Goal: Task Accomplishment & Management: Manage account settings

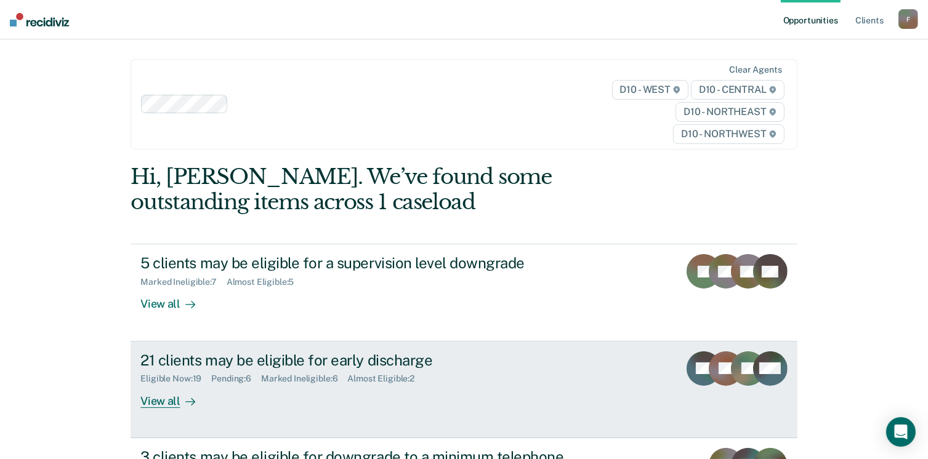
click at [155, 403] on div "View all" at bounding box center [174, 396] width 69 height 24
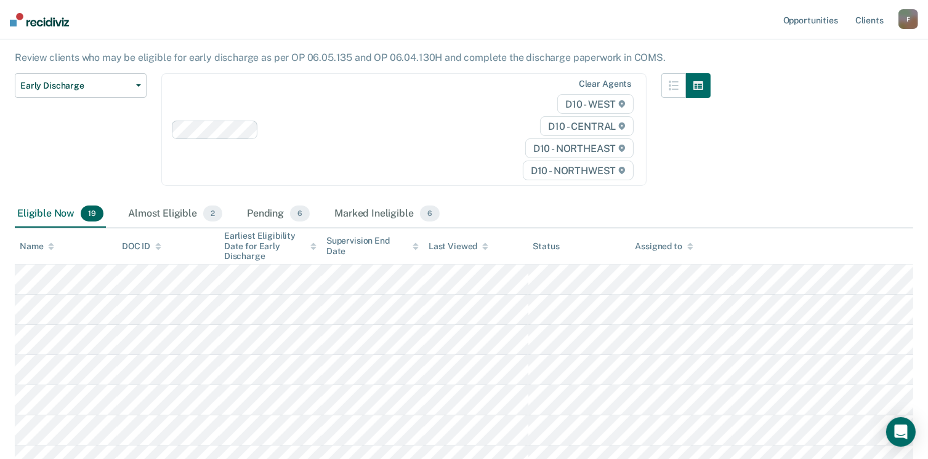
scroll to position [131, 0]
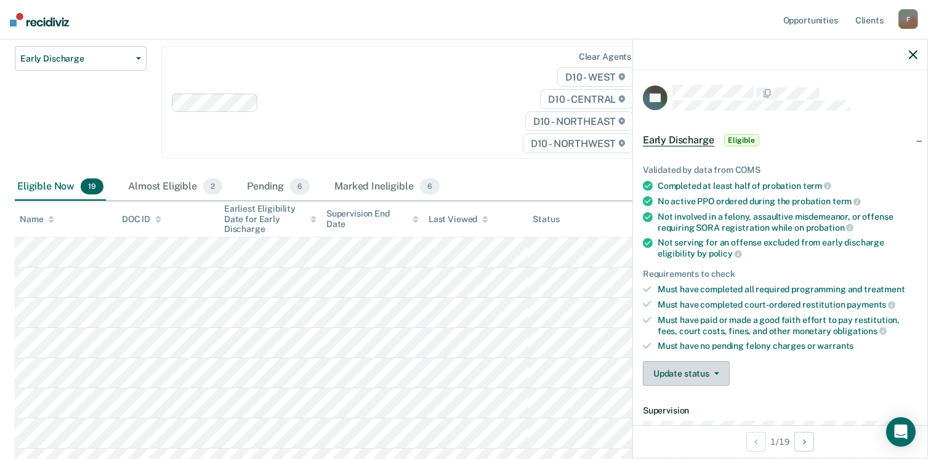
click at [719, 365] on button "Update status" at bounding box center [686, 373] width 87 height 25
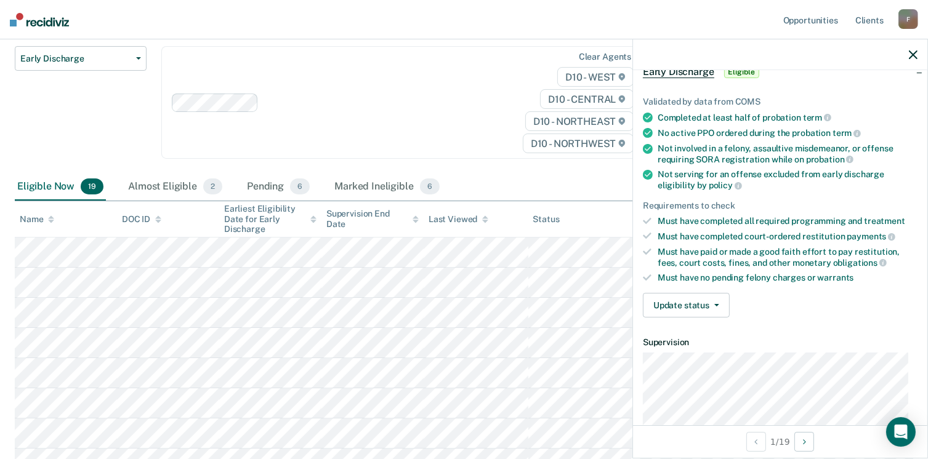
scroll to position [71, 0]
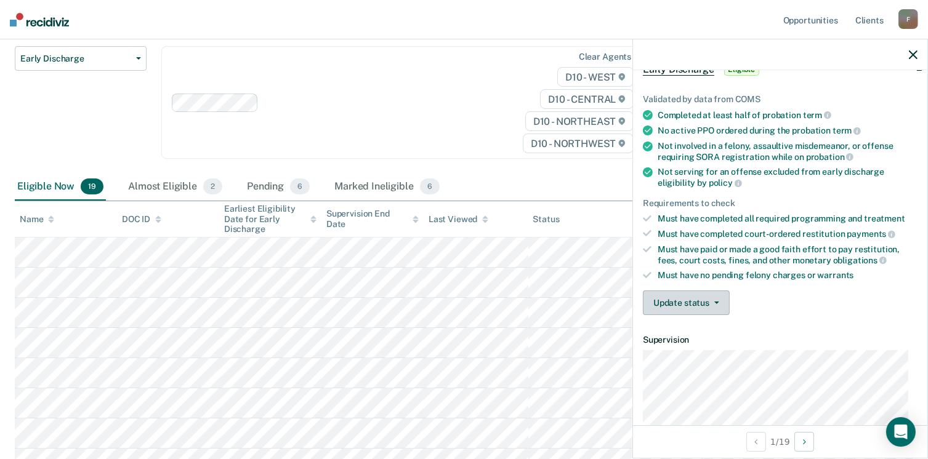
click at [716, 302] on icon "button" at bounding box center [716, 303] width 5 height 2
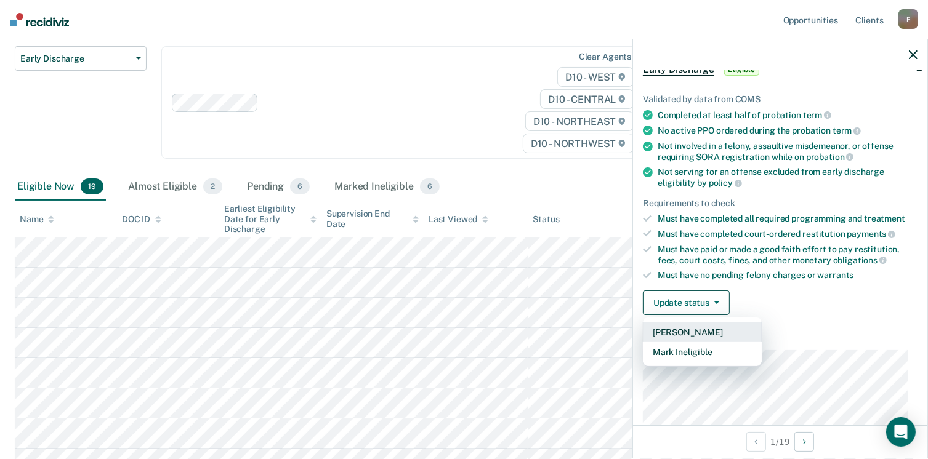
click at [691, 326] on button "[PERSON_NAME]" at bounding box center [702, 333] width 119 height 20
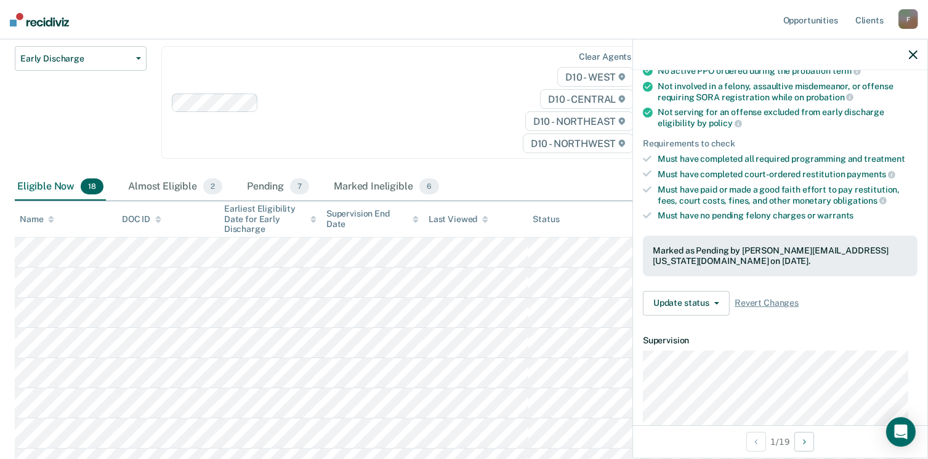
scroll to position [0, 0]
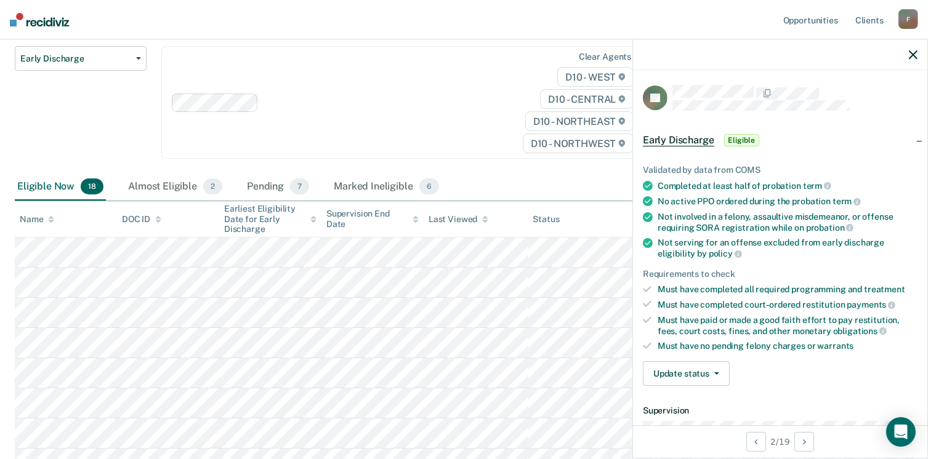
click at [732, 139] on span "Eligible" at bounding box center [741, 140] width 35 height 12
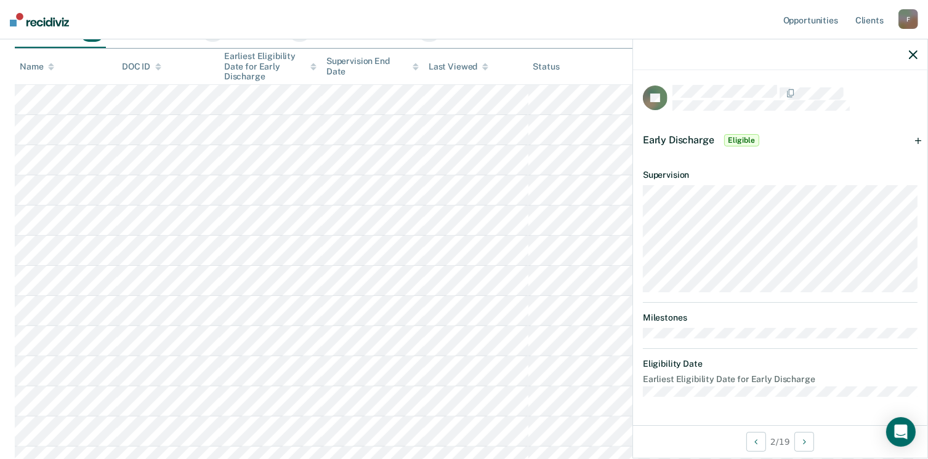
scroll to position [291, 0]
click at [731, 137] on span "Eligible" at bounding box center [741, 140] width 35 height 12
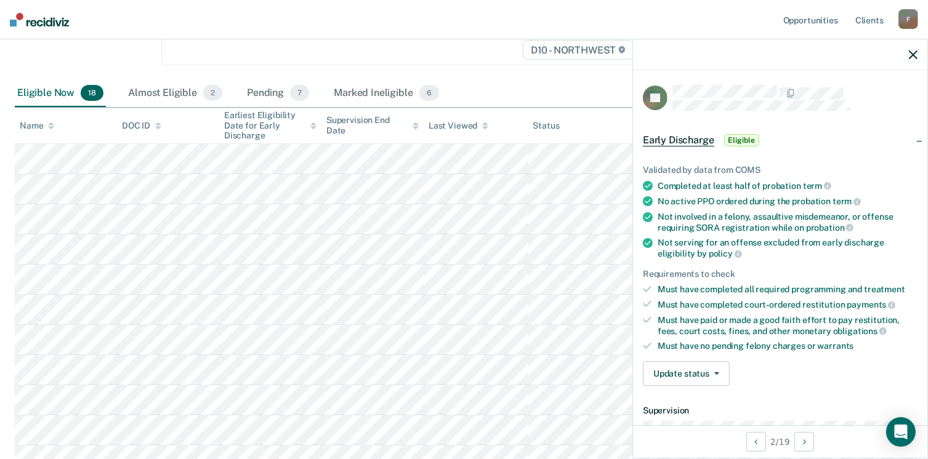
scroll to position [222, 0]
click at [676, 137] on span "Early Discharge" at bounding box center [678, 140] width 71 height 12
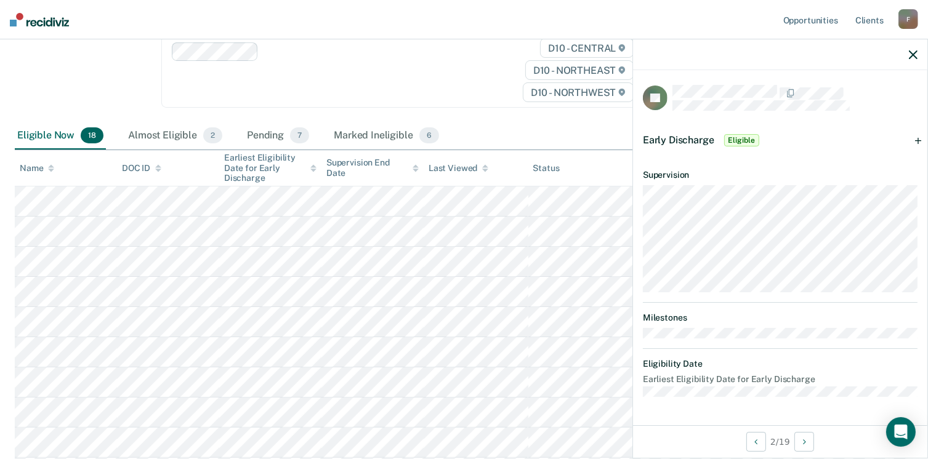
scroll to position [164, 0]
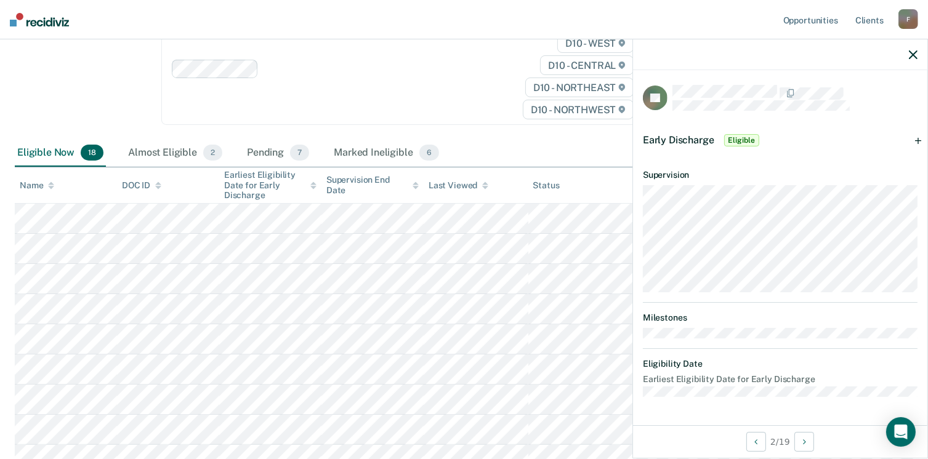
click at [742, 140] on span "Eligible" at bounding box center [741, 140] width 35 height 12
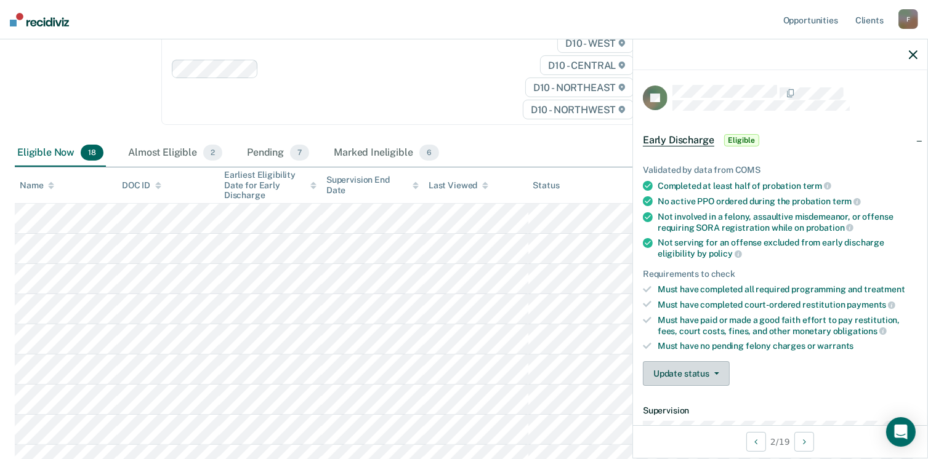
click at [719, 369] on button "Update status" at bounding box center [686, 373] width 87 height 25
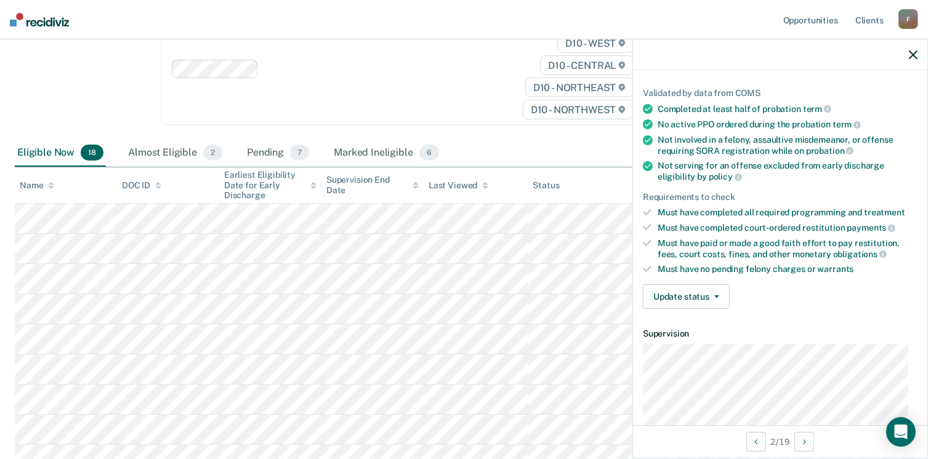
scroll to position [65, 0]
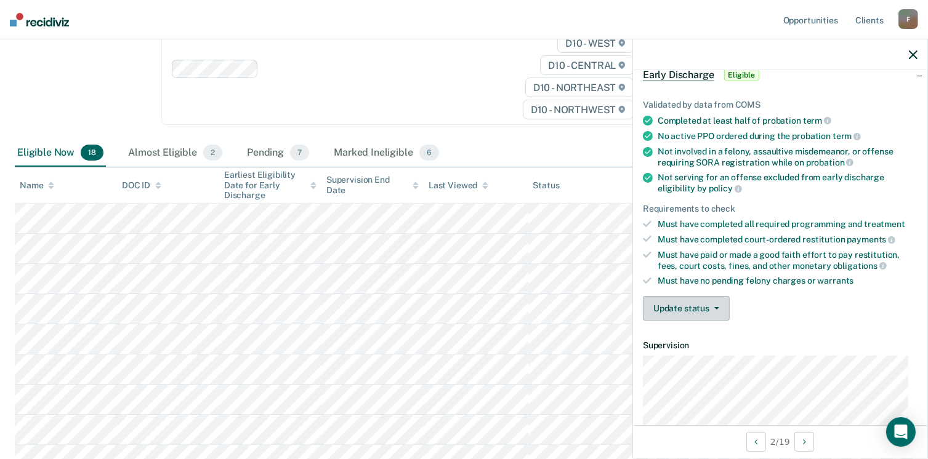
click at [714, 306] on button "Update status" at bounding box center [686, 308] width 87 height 25
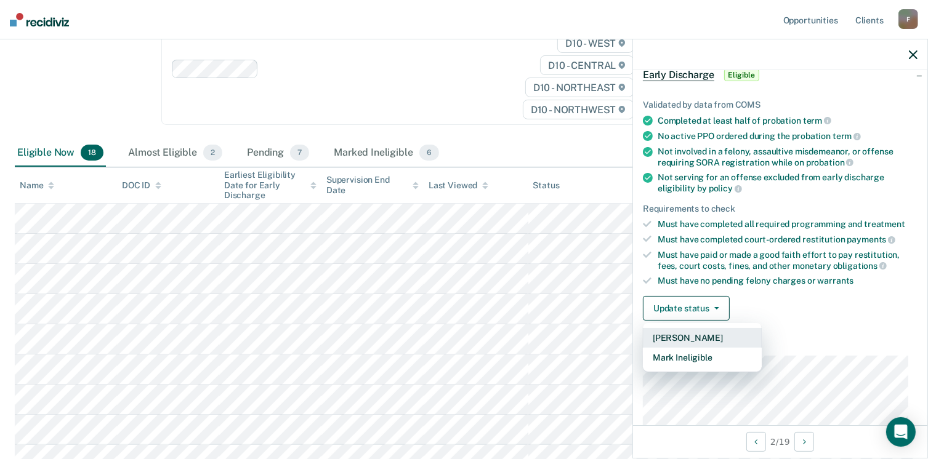
click at [698, 332] on button "[PERSON_NAME]" at bounding box center [702, 338] width 119 height 20
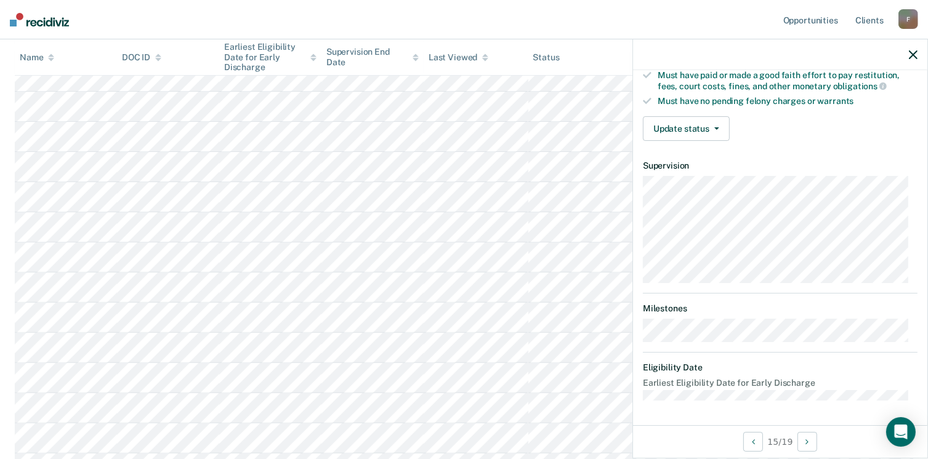
scroll to position [227, 0]
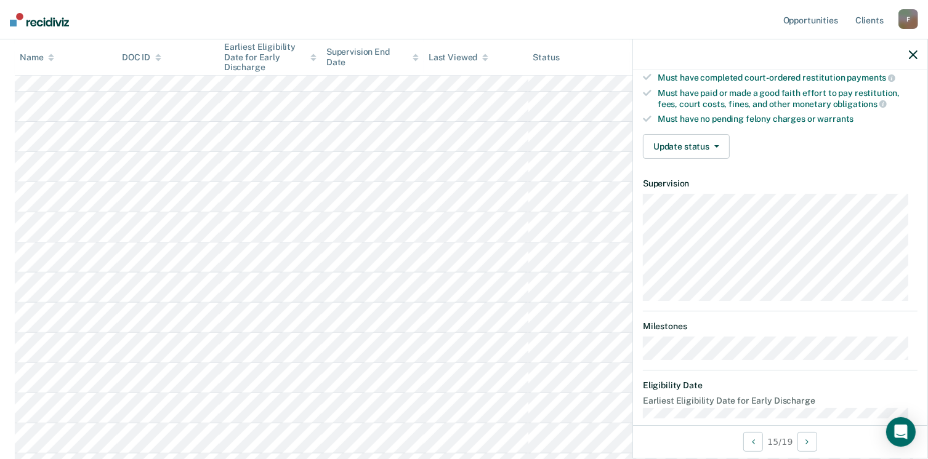
click at [757, 373] on article "SB Early Discharge Eligible Validated by data from COMS Completed at least half…" at bounding box center [780, 138] width 275 height 561
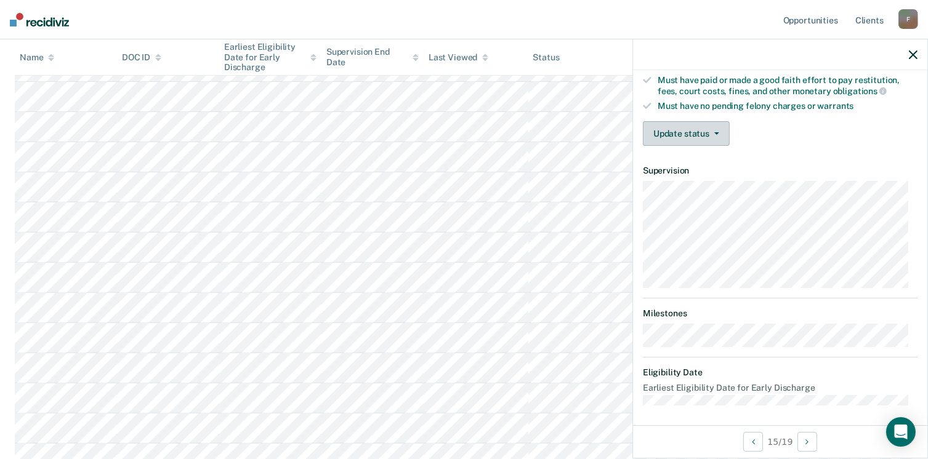
click at [718, 126] on button "Update status" at bounding box center [686, 133] width 87 height 25
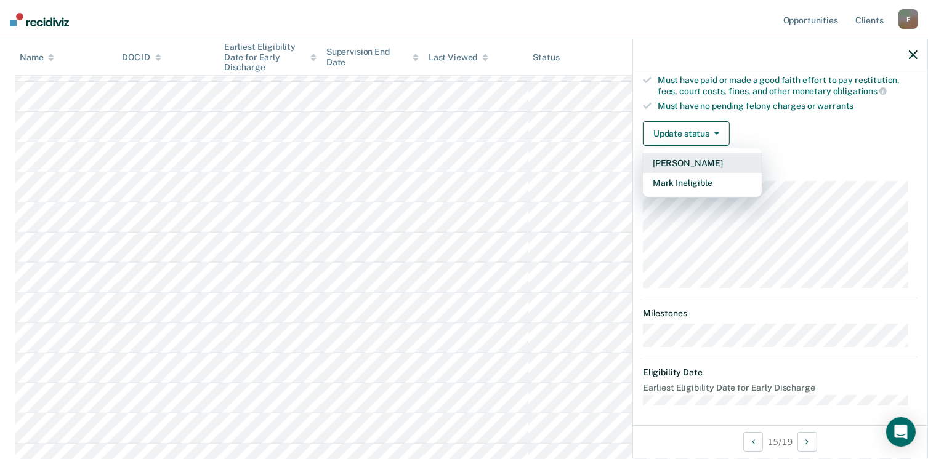
click at [700, 159] on button "[PERSON_NAME]" at bounding box center [702, 163] width 119 height 20
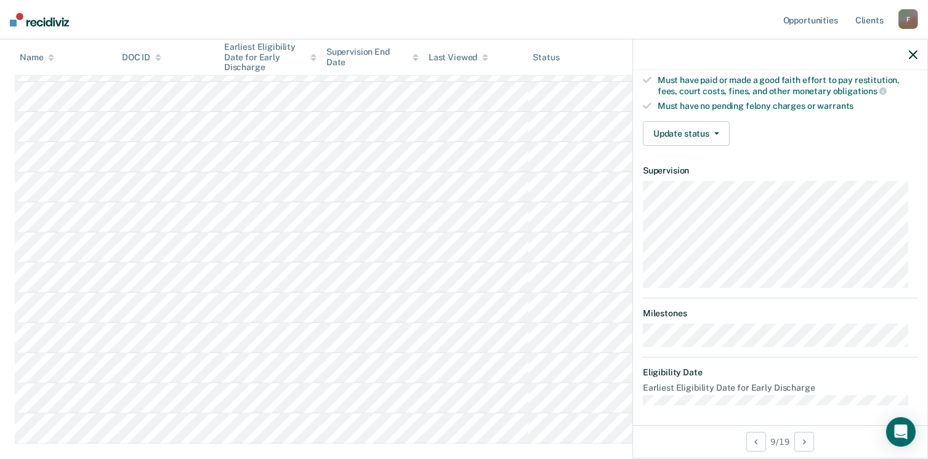
scroll to position [227, 0]
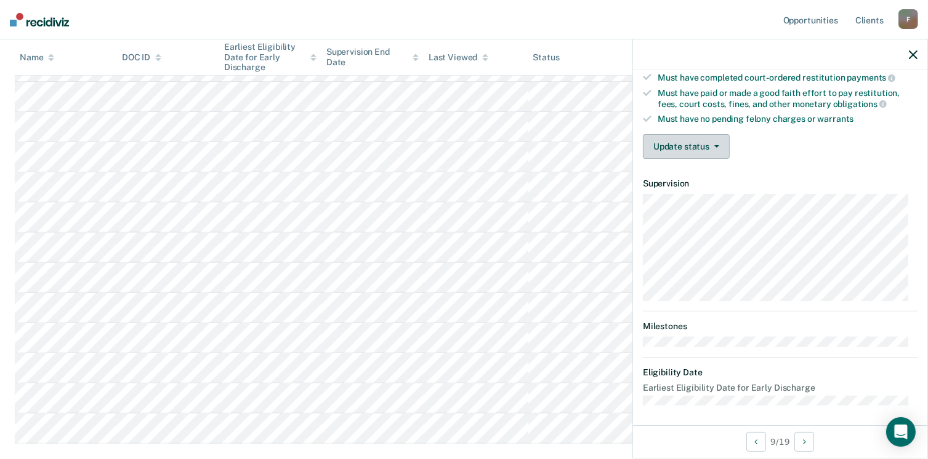
click at [715, 145] on icon "button" at bounding box center [716, 146] width 5 height 2
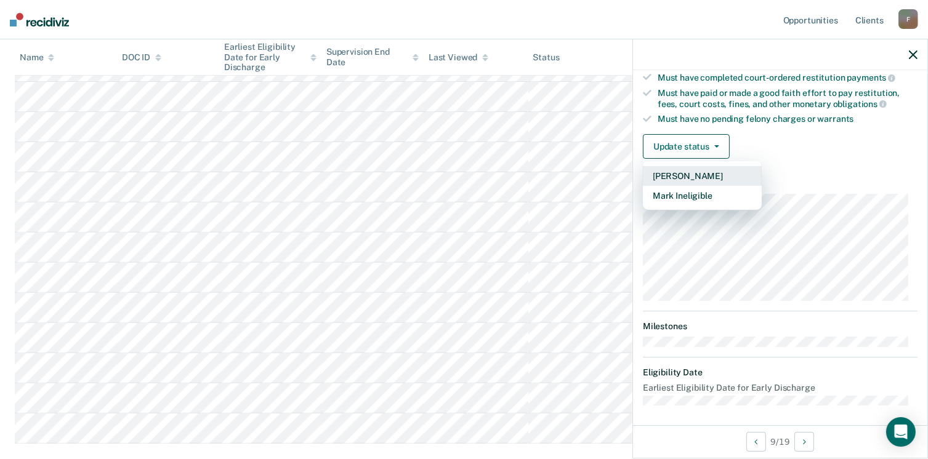
click at [688, 176] on button "[PERSON_NAME]" at bounding box center [702, 176] width 119 height 20
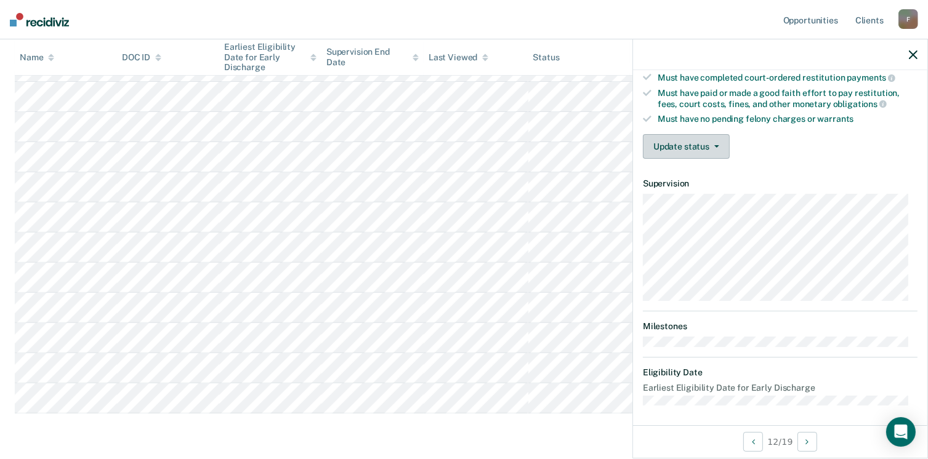
click at [714, 145] on icon "button" at bounding box center [716, 146] width 5 height 2
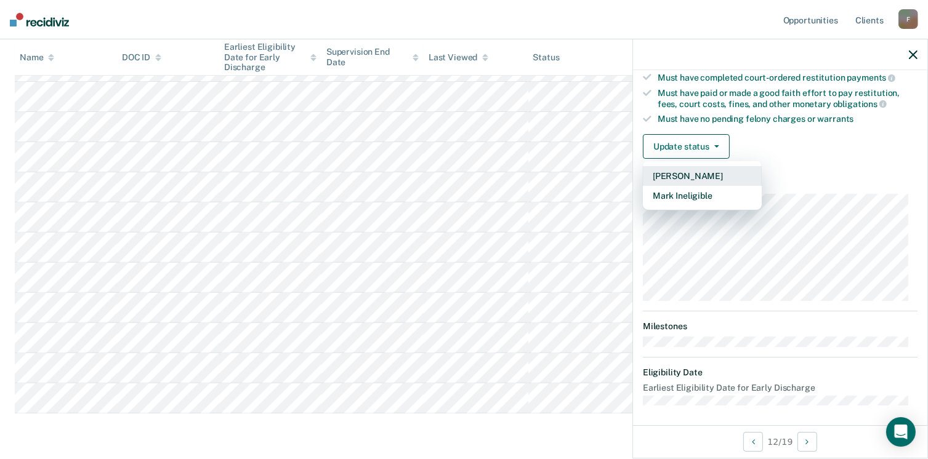
click at [690, 173] on button "[PERSON_NAME]" at bounding box center [702, 176] width 119 height 20
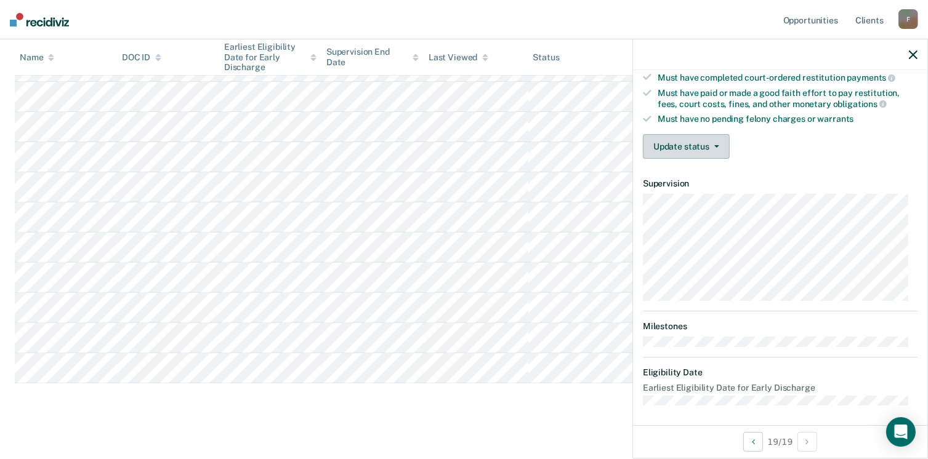
click at [719, 143] on button "Update status" at bounding box center [686, 146] width 87 height 25
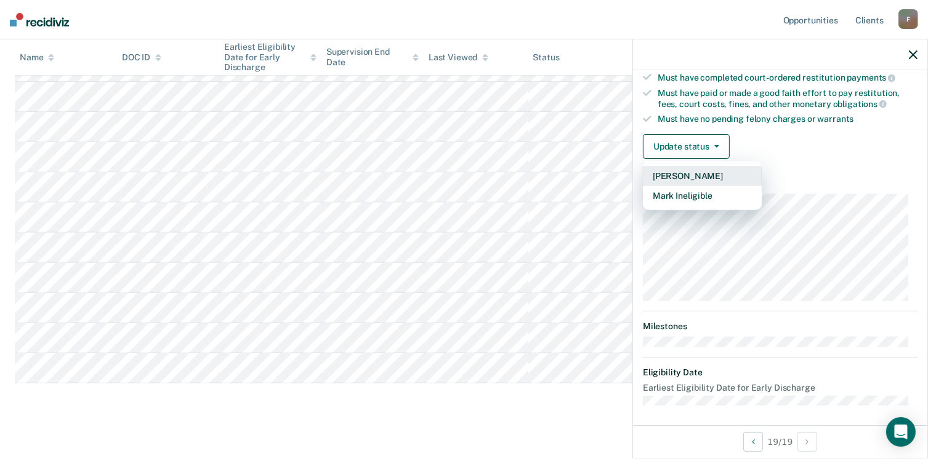
click at [689, 171] on button "[PERSON_NAME]" at bounding box center [702, 176] width 119 height 20
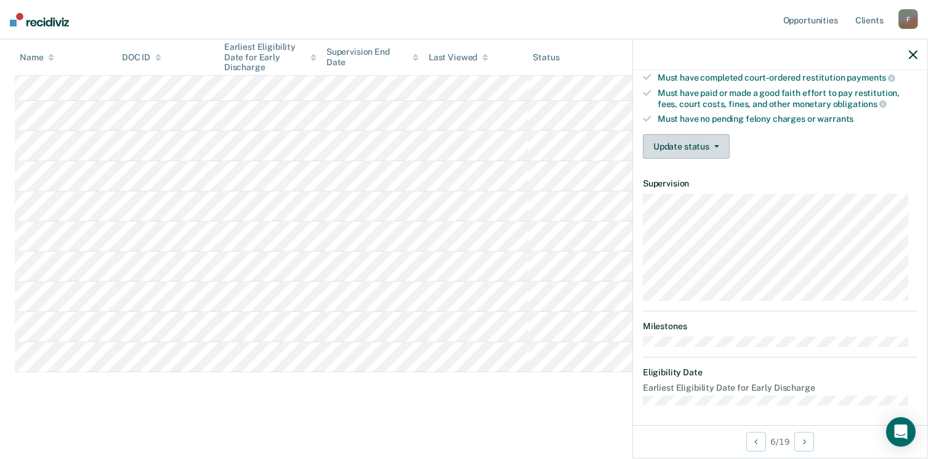
click at [714, 145] on icon "button" at bounding box center [716, 146] width 5 height 2
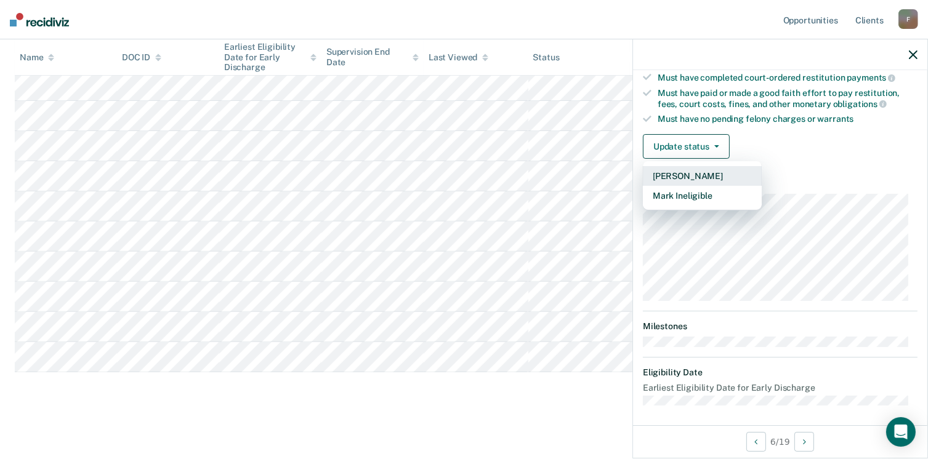
click at [687, 169] on button "[PERSON_NAME]" at bounding box center [702, 176] width 119 height 20
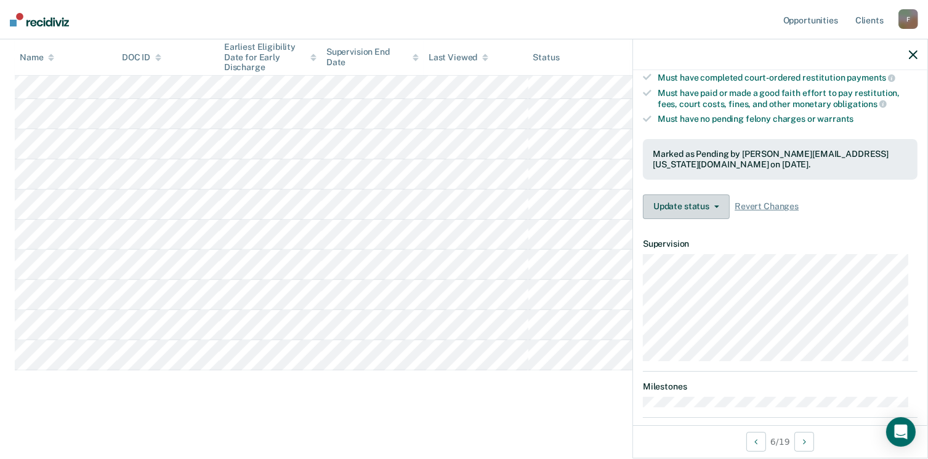
scroll to position [358, 0]
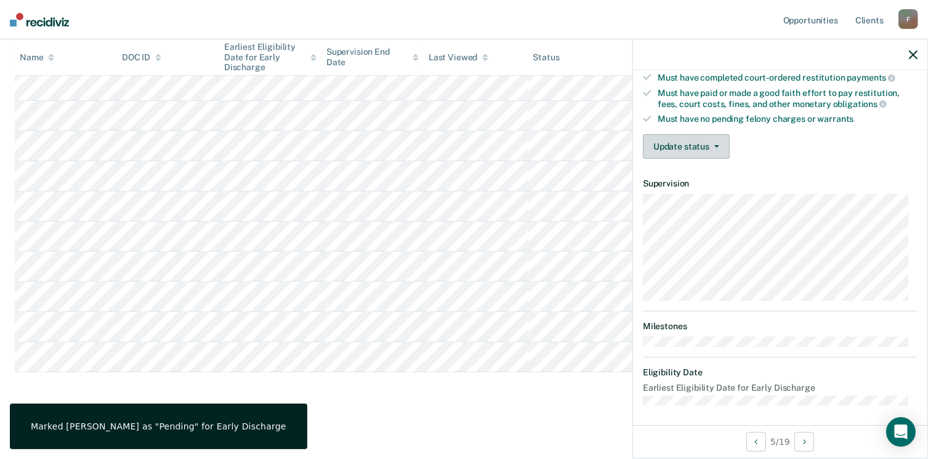
click at [718, 139] on button "Update status" at bounding box center [686, 146] width 87 height 25
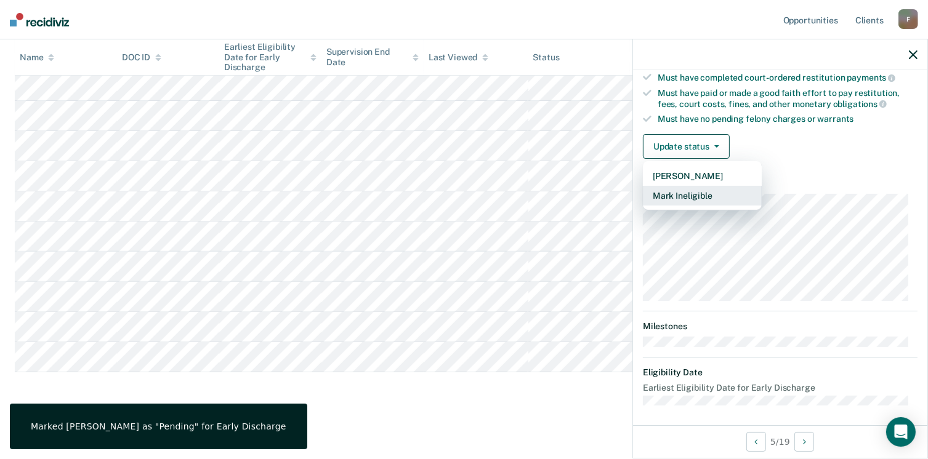
click at [692, 186] on button "Mark Ineligible" at bounding box center [702, 196] width 119 height 20
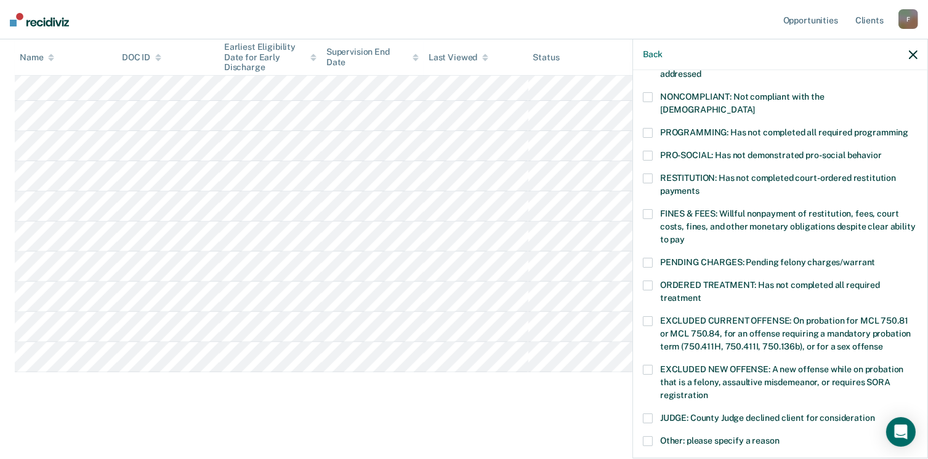
scroll to position [322, 0]
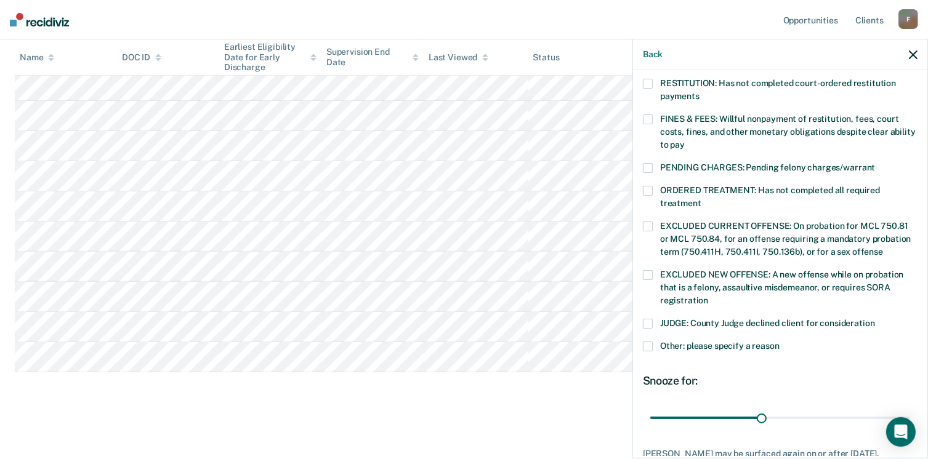
click at [651, 342] on span at bounding box center [648, 347] width 10 height 10
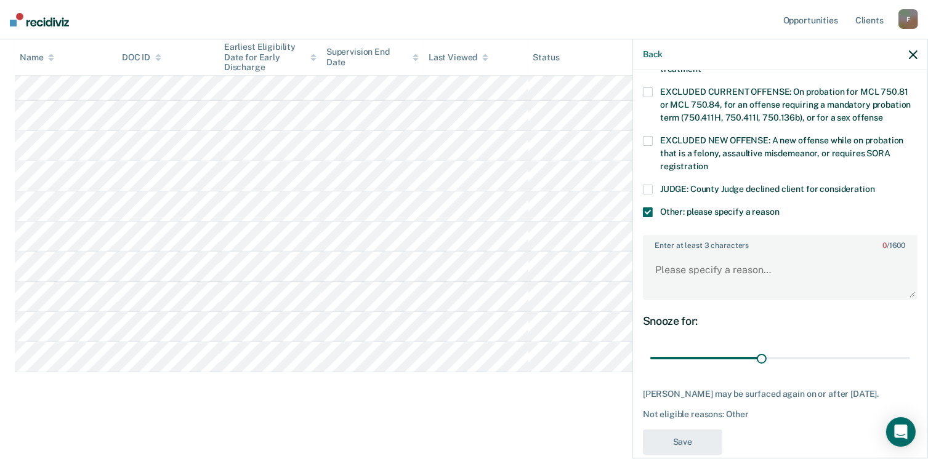
scroll to position [455, 0]
click at [686, 256] on textarea "Enter at least 3 characters 0 / 1600" at bounding box center [780, 277] width 272 height 46
type textarea "Probationer discahrged"
click at [693, 440] on button "Save" at bounding box center [682, 443] width 79 height 25
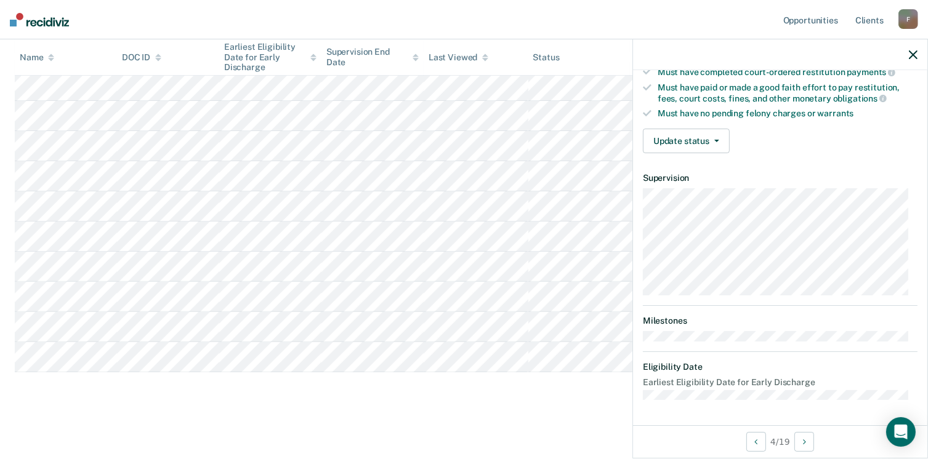
scroll to position [227, 0]
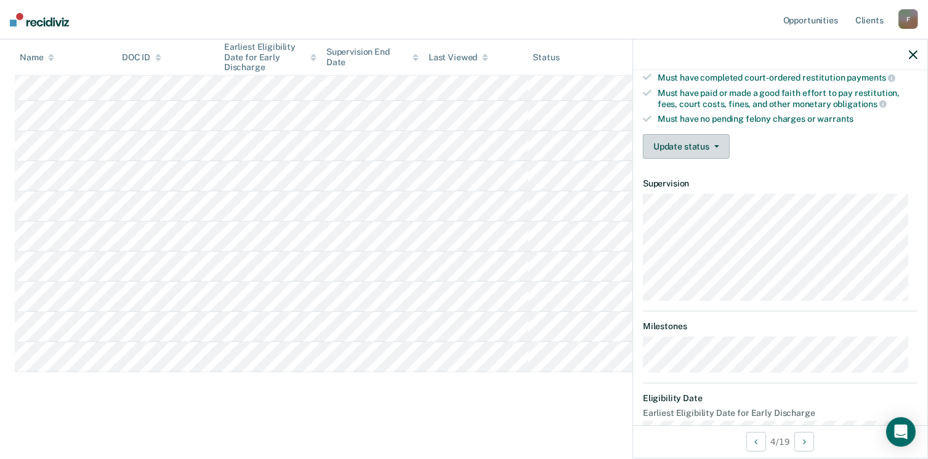
click at [712, 140] on button "Update status" at bounding box center [686, 146] width 87 height 25
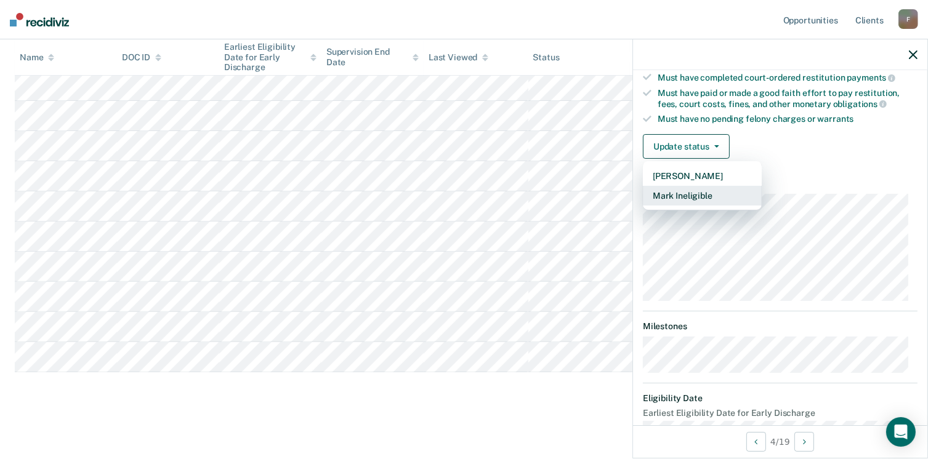
click at [692, 190] on button "Mark Ineligible" at bounding box center [702, 196] width 119 height 20
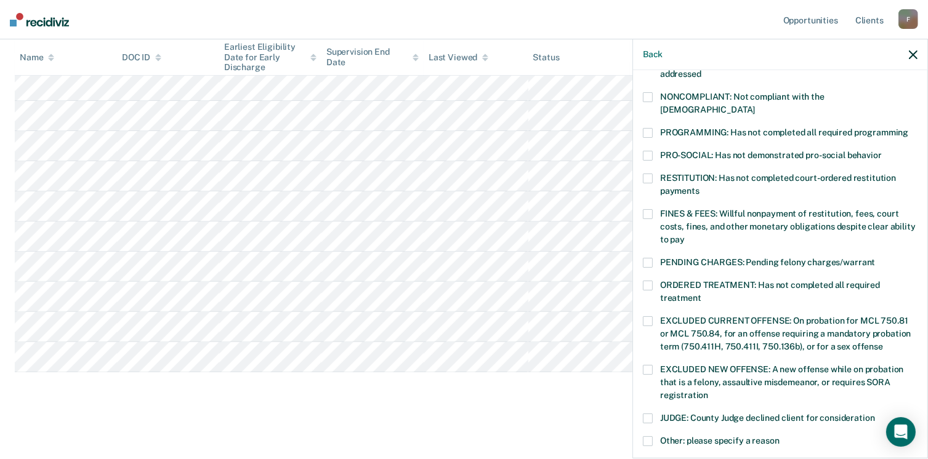
click at [647, 128] on span at bounding box center [648, 133] width 10 height 10
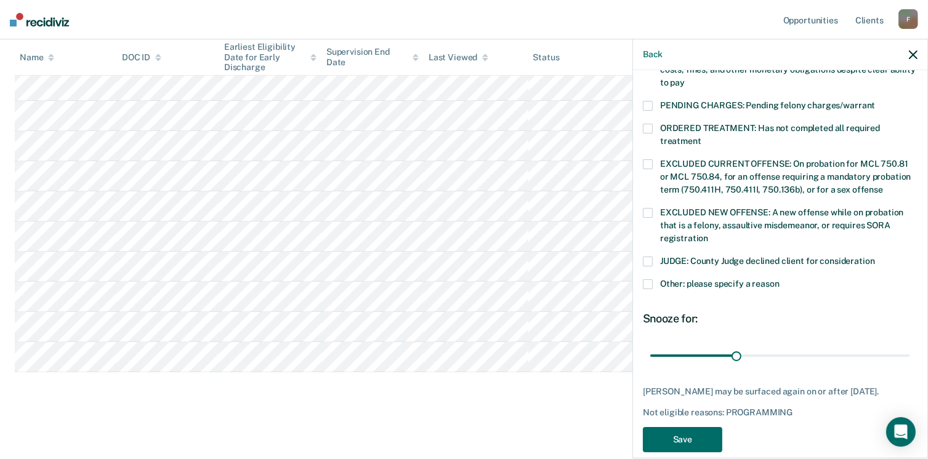
scroll to position [385, 0]
click at [687, 427] on button "Save" at bounding box center [682, 439] width 79 height 25
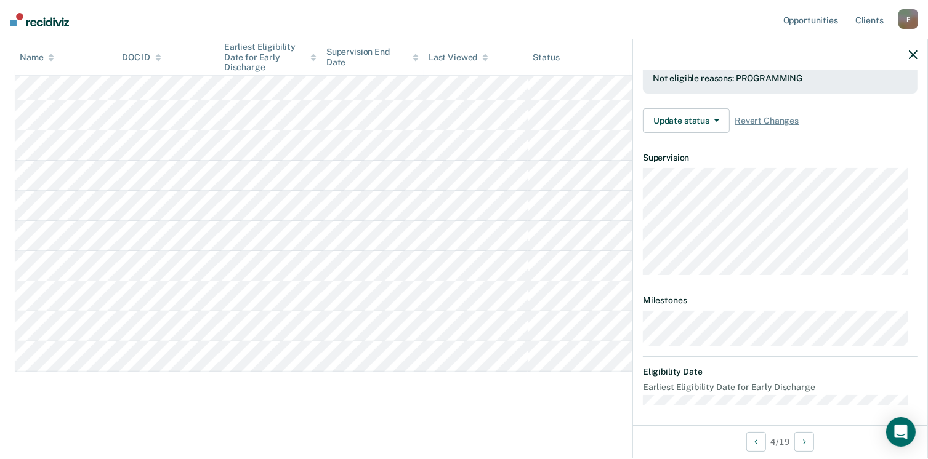
scroll to position [227, 0]
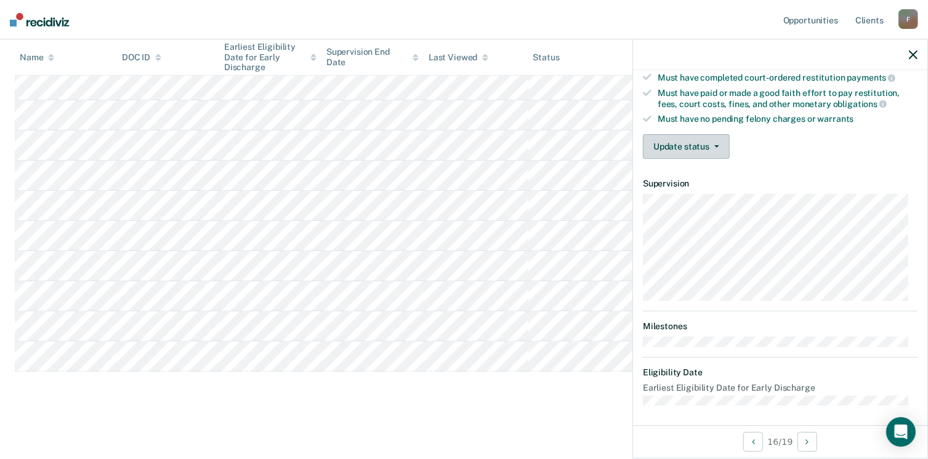
click at [714, 139] on button "Update status" at bounding box center [686, 146] width 87 height 25
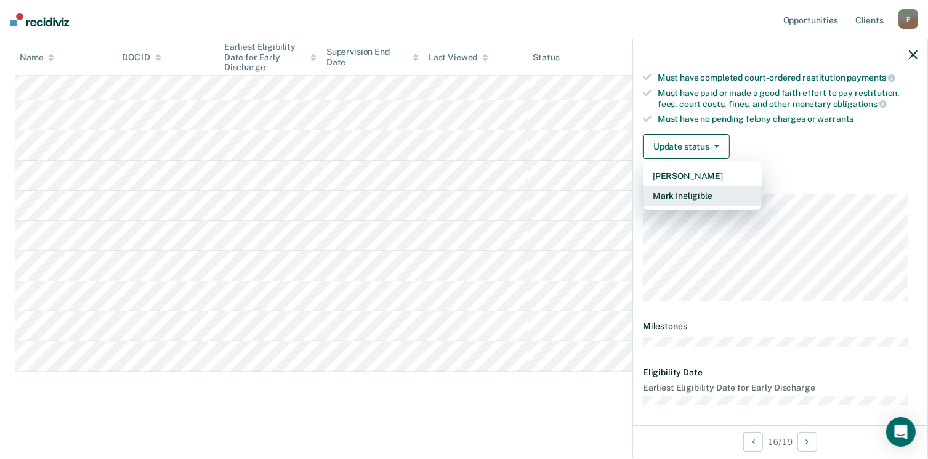
click at [684, 193] on button "Mark Ineligible" at bounding box center [702, 196] width 119 height 20
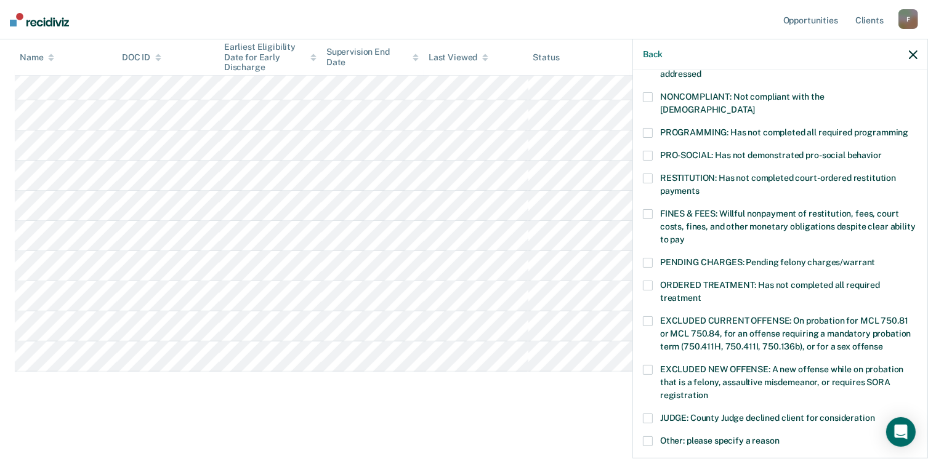
click at [649, 174] on span at bounding box center [648, 179] width 10 height 10
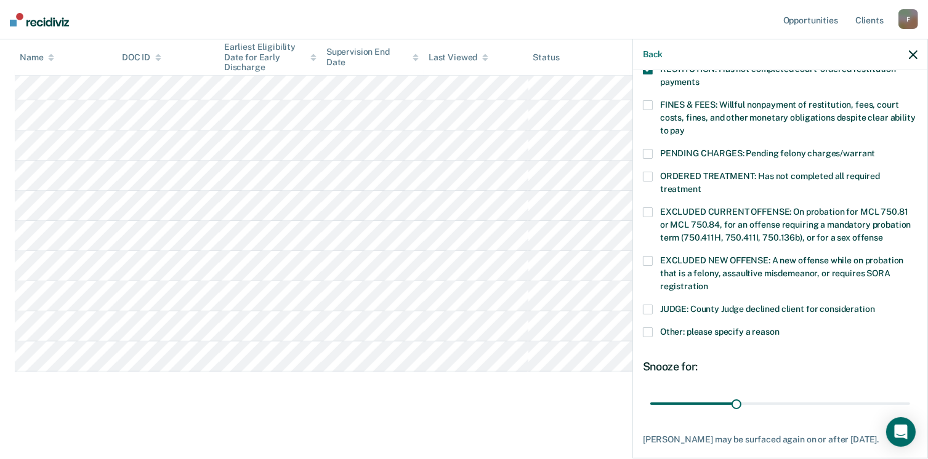
scroll to position [388, 0]
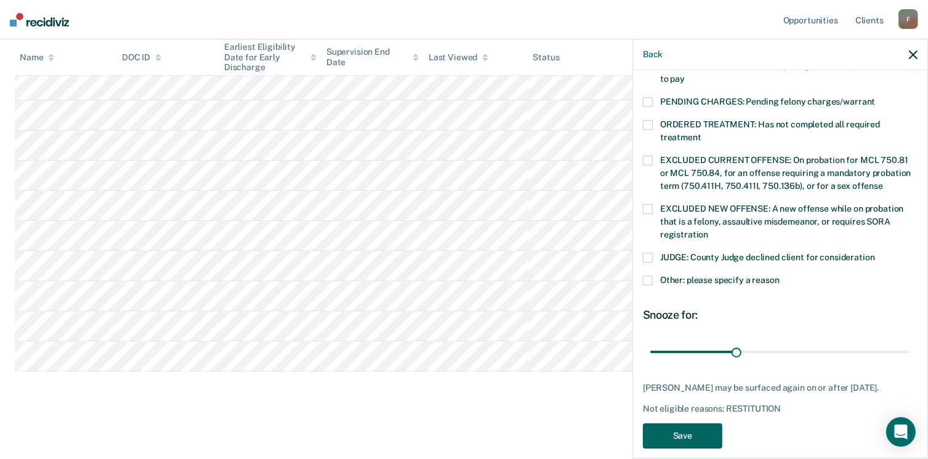
click at [698, 424] on button "Save" at bounding box center [682, 436] width 79 height 25
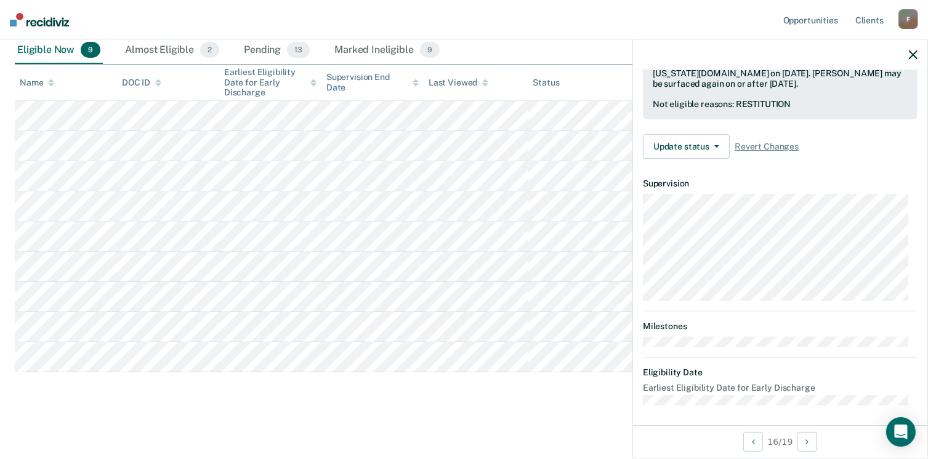
scroll to position [227, 0]
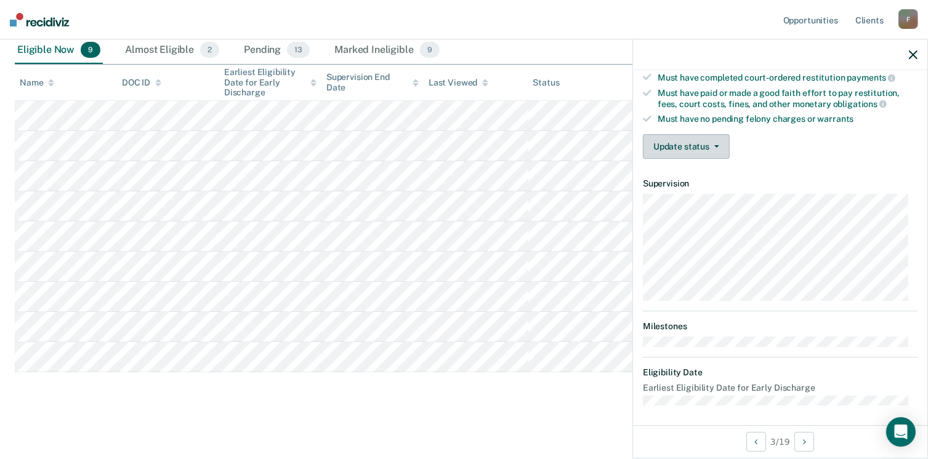
click at [722, 139] on button "Update status" at bounding box center [686, 146] width 87 height 25
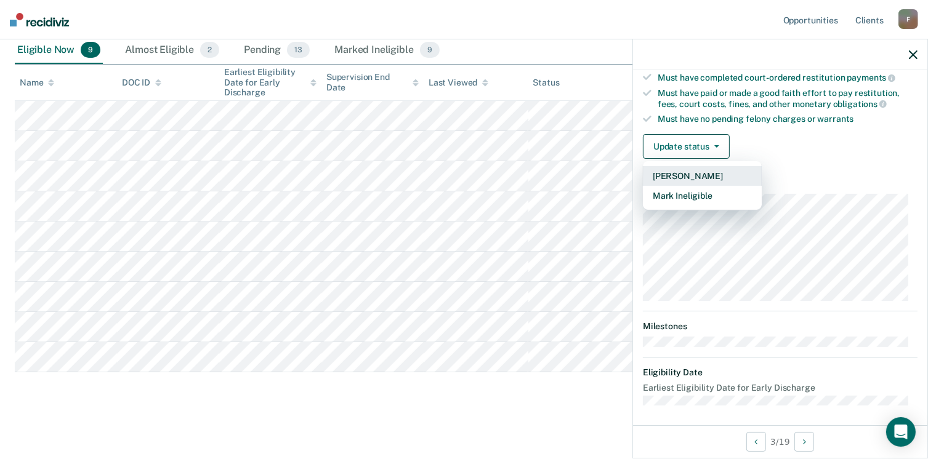
click at [692, 171] on button "[PERSON_NAME]" at bounding box center [702, 176] width 119 height 20
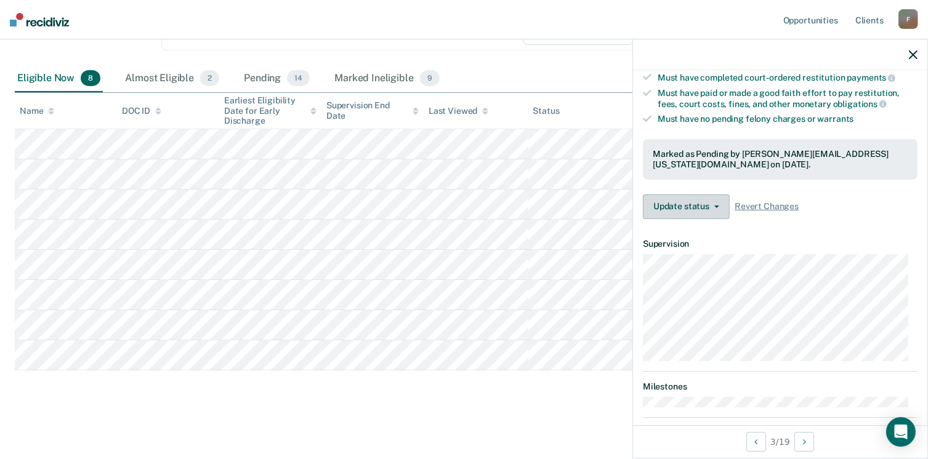
scroll to position [237, 0]
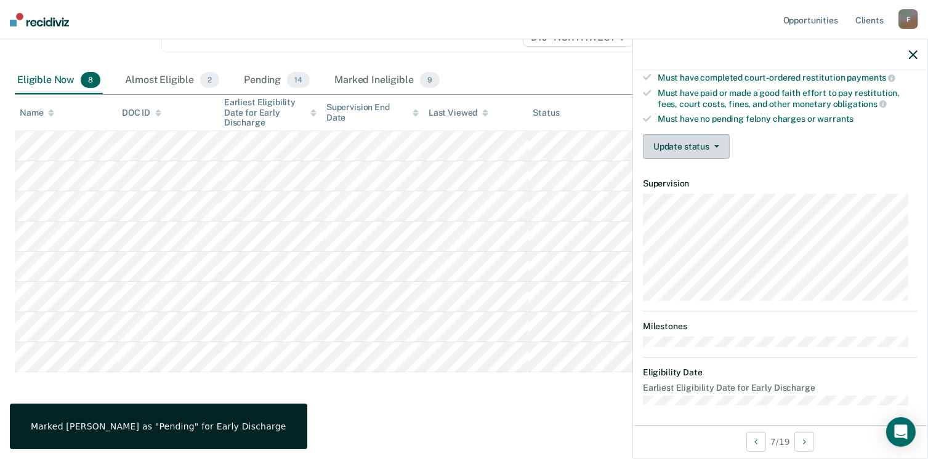
click at [717, 145] on icon "button" at bounding box center [716, 146] width 5 height 2
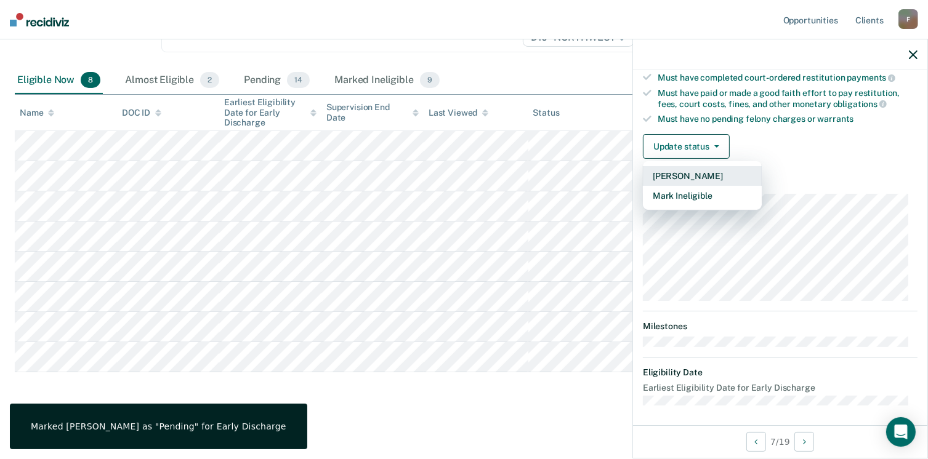
click at [687, 172] on button "[PERSON_NAME]" at bounding box center [702, 176] width 119 height 20
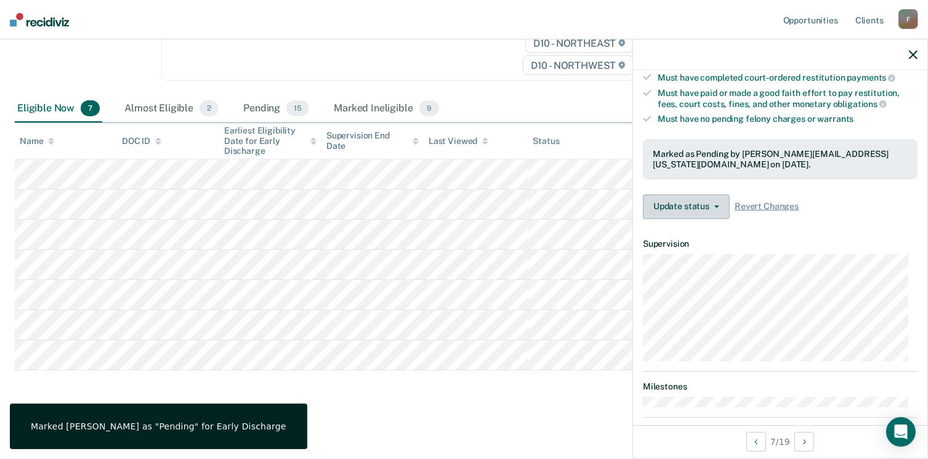
scroll to position [207, 0]
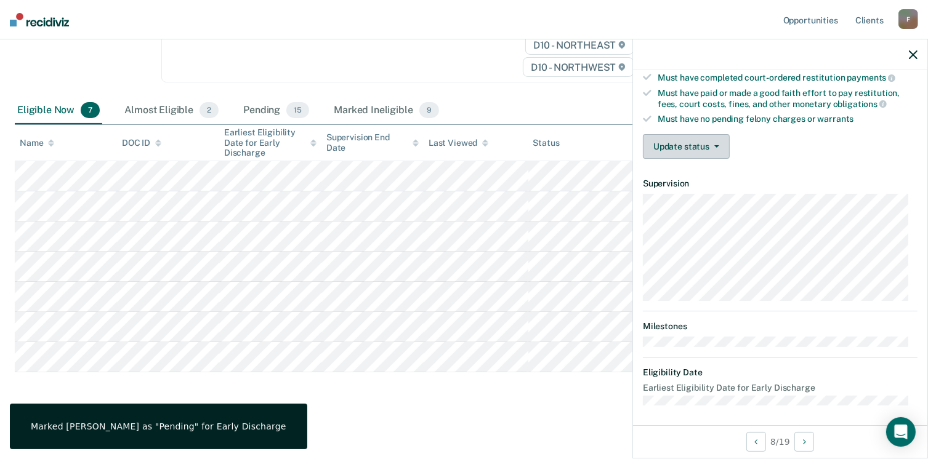
click at [714, 138] on button "Update status" at bounding box center [686, 146] width 87 height 25
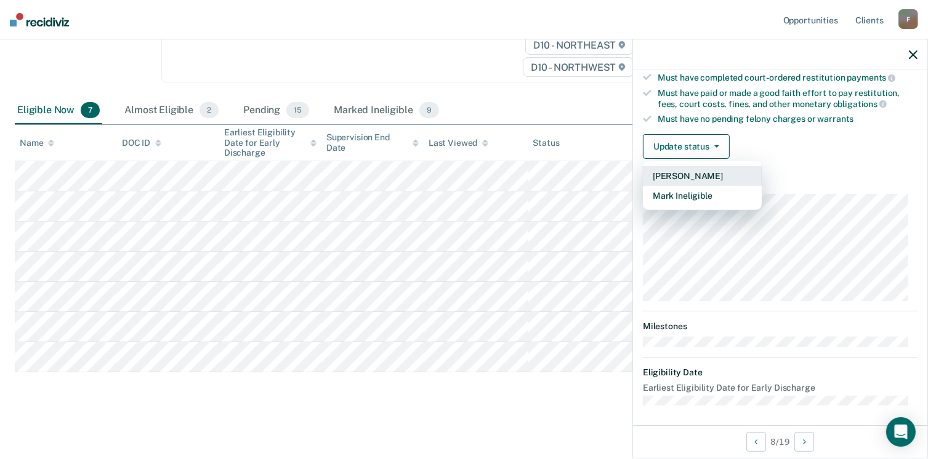
click at [686, 171] on button "[PERSON_NAME]" at bounding box center [702, 176] width 119 height 20
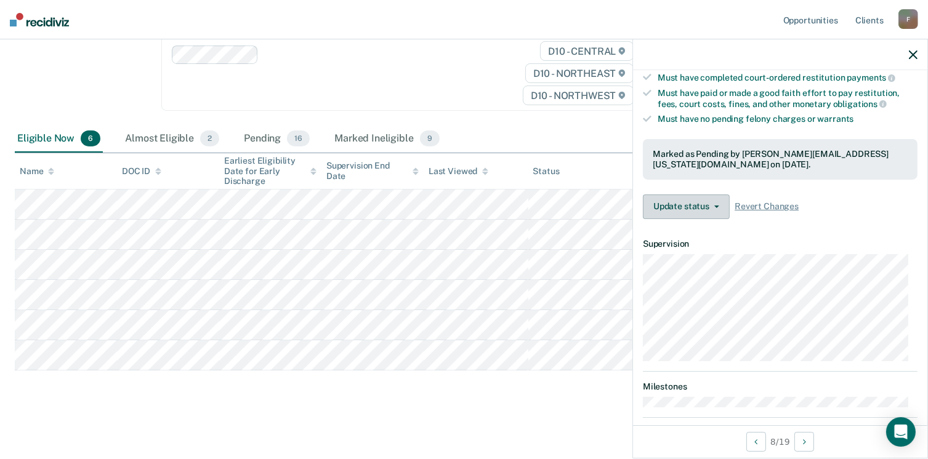
scroll to position [177, 0]
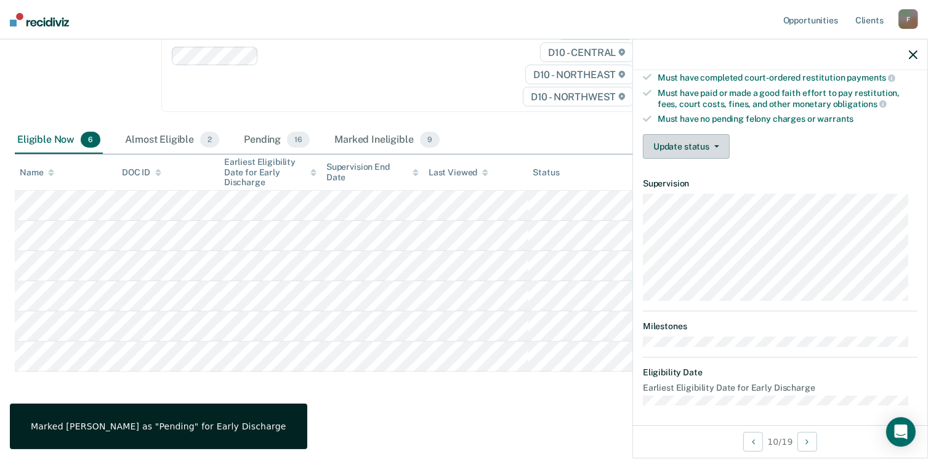
click at [714, 138] on button "Update status" at bounding box center [686, 146] width 87 height 25
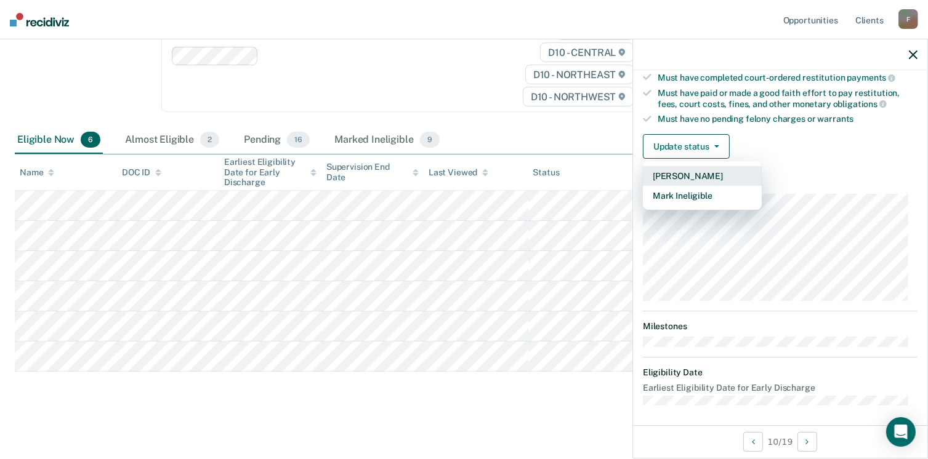
click at [673, 171] on button "[PERSON_NAME]" at bounding box center [702, 176] width 119 height 20
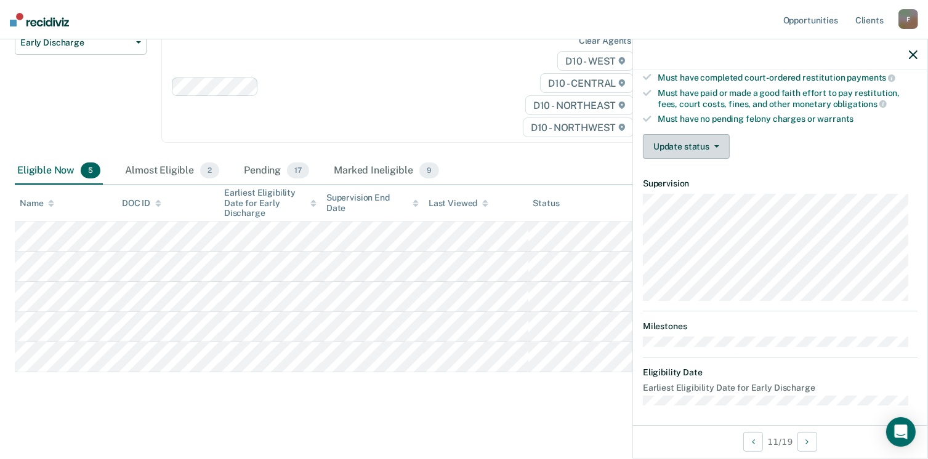
click at [719, 137] on button "Update status" at bounding box center [686, 146] width 87 height 25
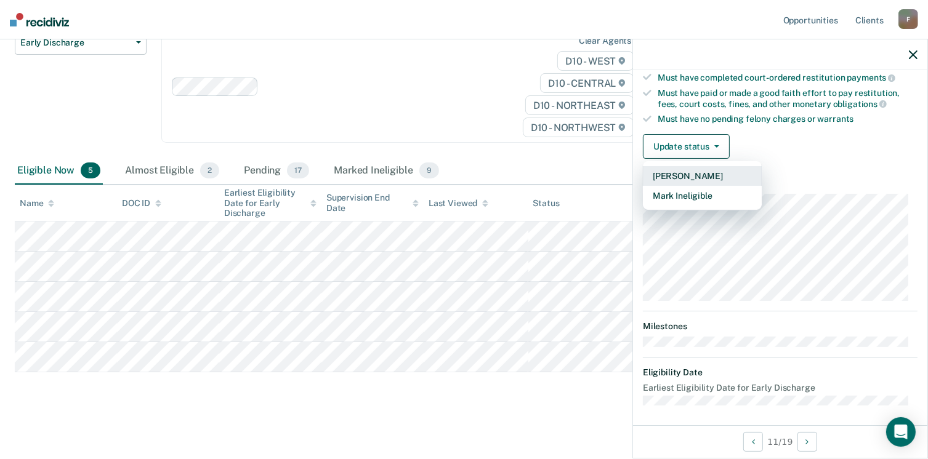
click at [679, 171] on button "[PERSON_NAME]" at bounding box center [702, 176] width 119 height 20
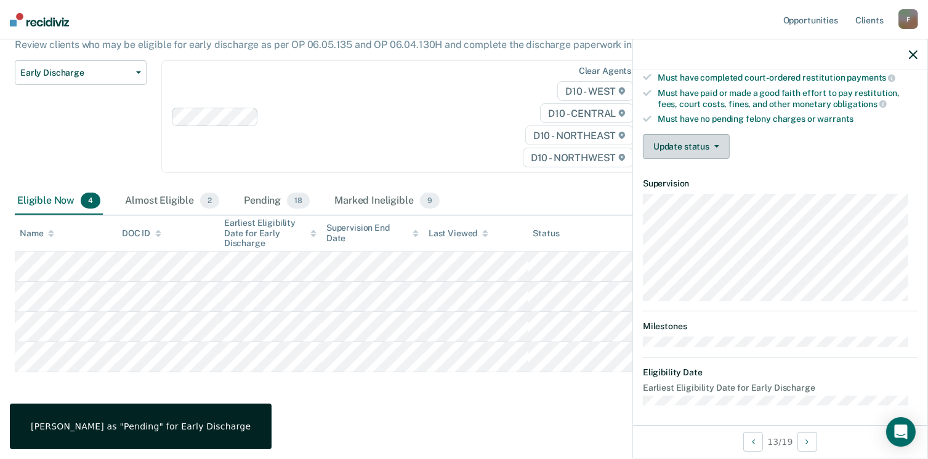
click at [716, 145] on icon "button" at bounding box center [716, 146] width 5 height 2
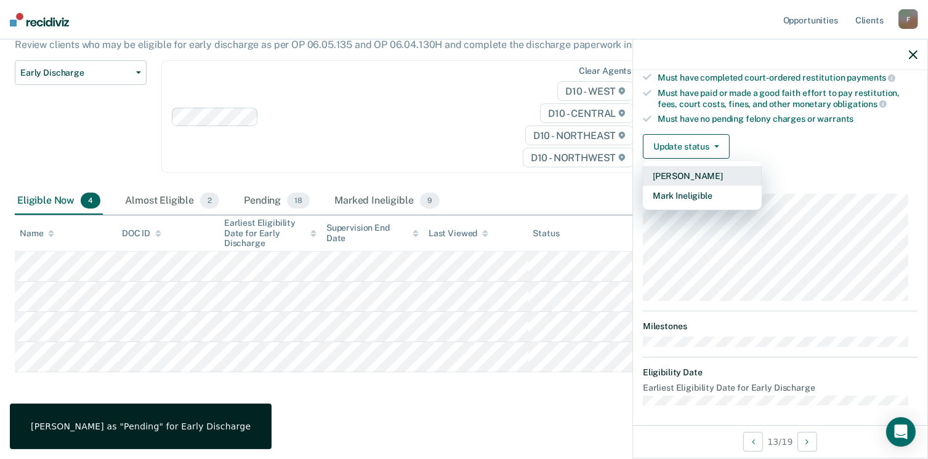
click at [682, 173] on button "[PERSON_NAME]" at bounding box center [702, 176] width 119 height 20
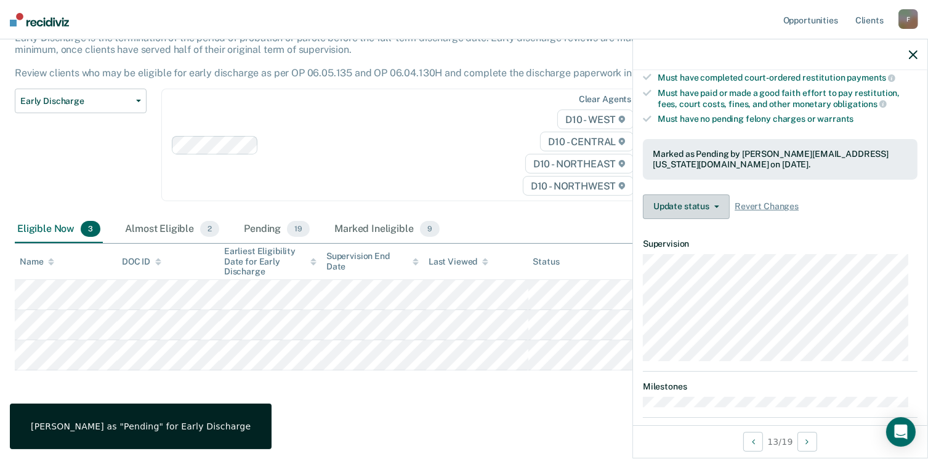
scroll to position [86, 0]
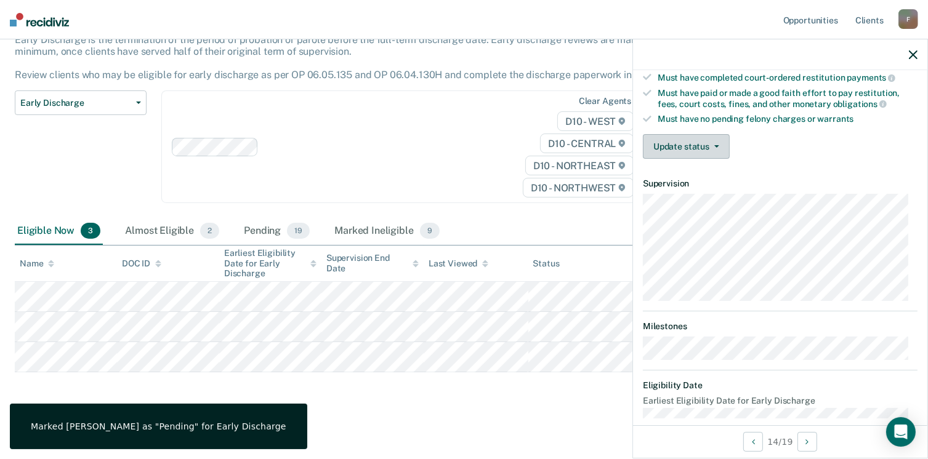
click at [718, 136] on button "Update status" at bounding box center [686, 146] width 87 height 25
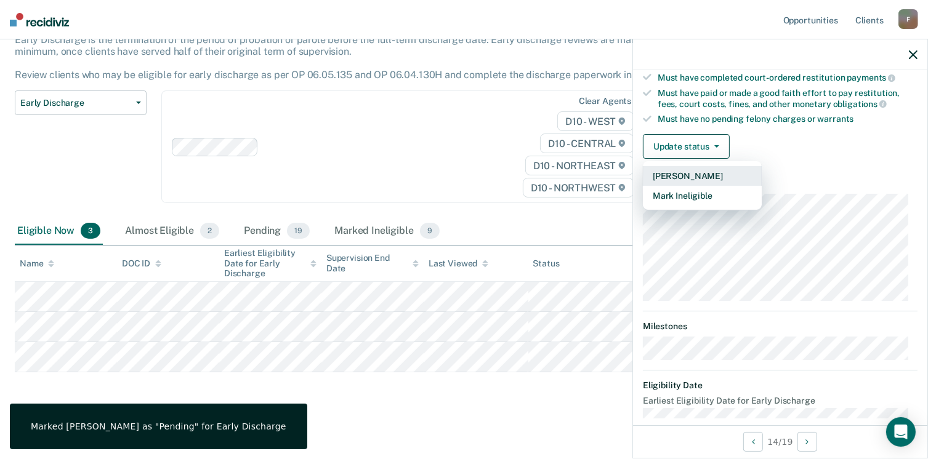
click at [685, 171] on button "[PERSON_NAME]" at bounding box center [702, 176] width 119 height 20
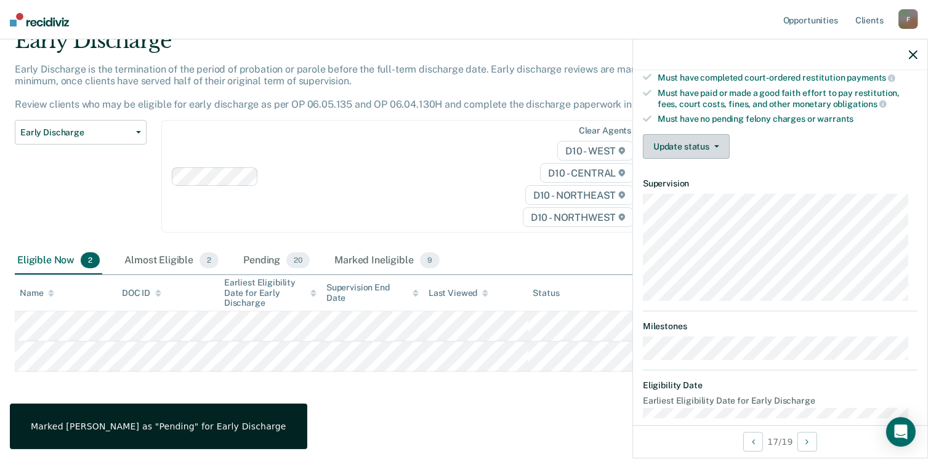
click at [718, 145] on icon "button" at bounding box center [716, 146] width 5 height 2
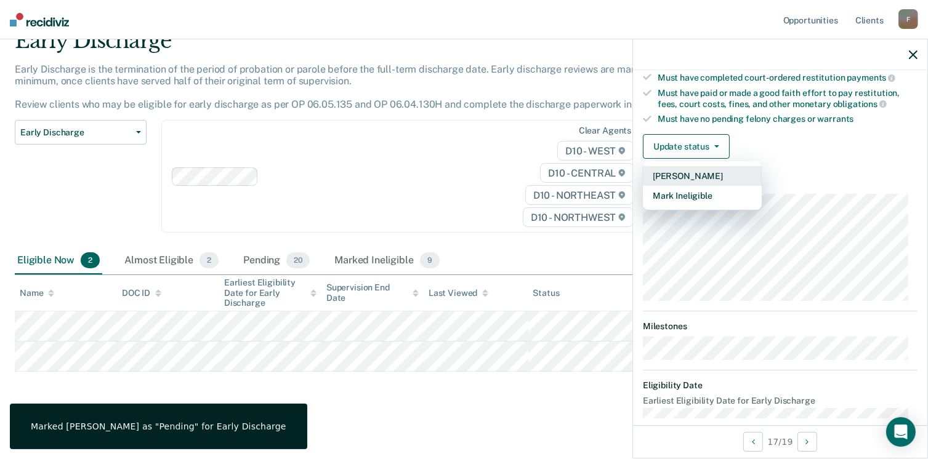
click at [700, 168] on button "[PERSON_NAME]" at bounding box center [702, 176] width 119 height 20
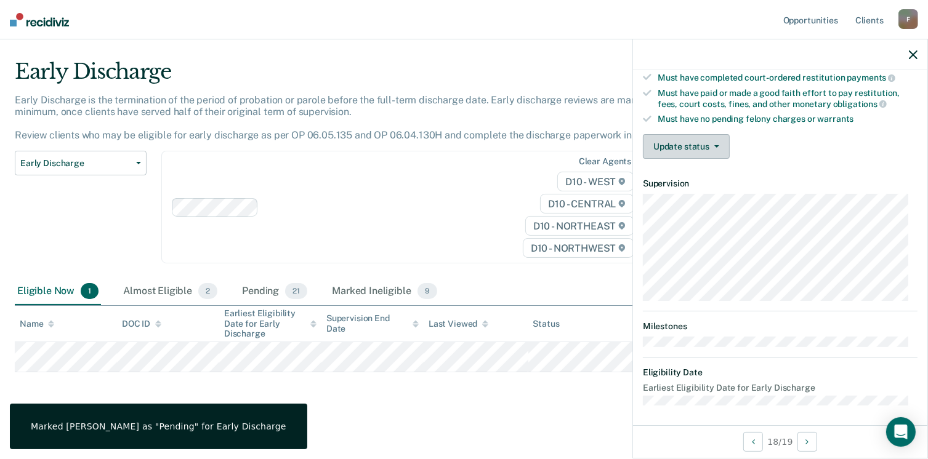
click at [712, 145] on span "button" at bounding box center [714, 146] width 10 height 2
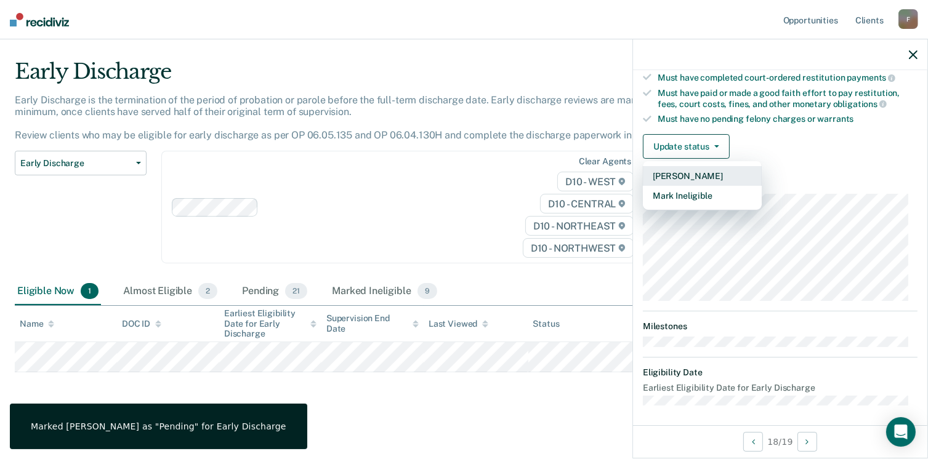
click at [677, 177] on button "[PERSON_NAME]" at bounding box center [702, 176] width 119 height 20
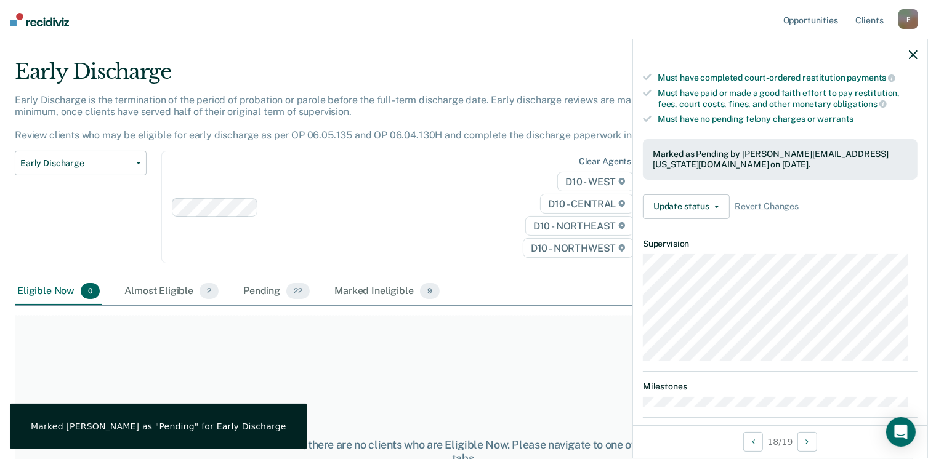
scroll to position [288, 0]
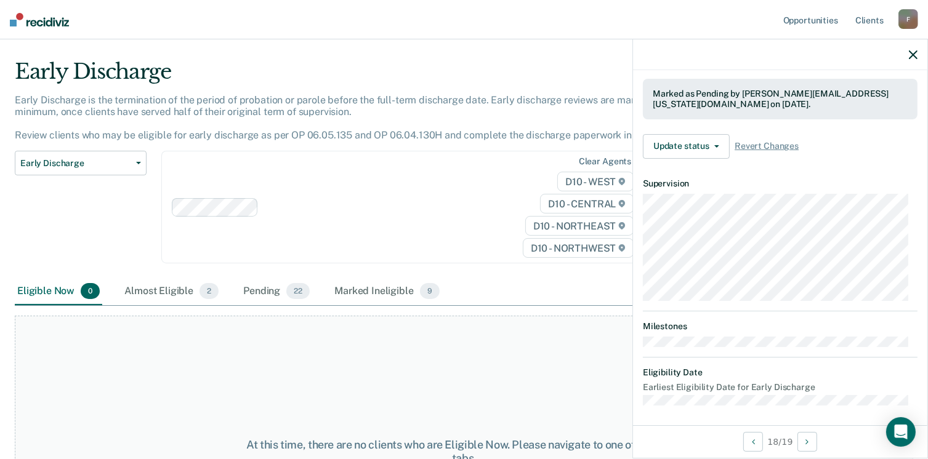
click at [916, 52] on icon "button" at bounding box center [913, 54] width 9 height 9
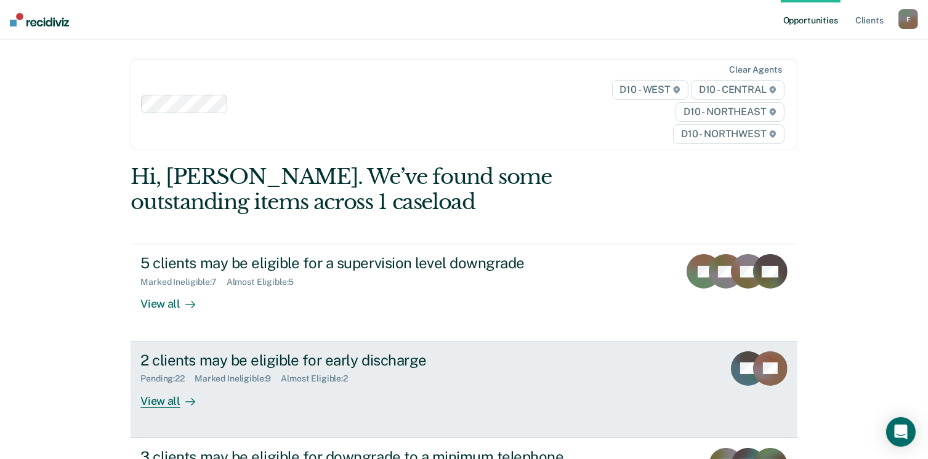
click at [296, 359] on div "2 clients may be eligible for early discharge" at bounding box center [356, 361] width 432 height 18
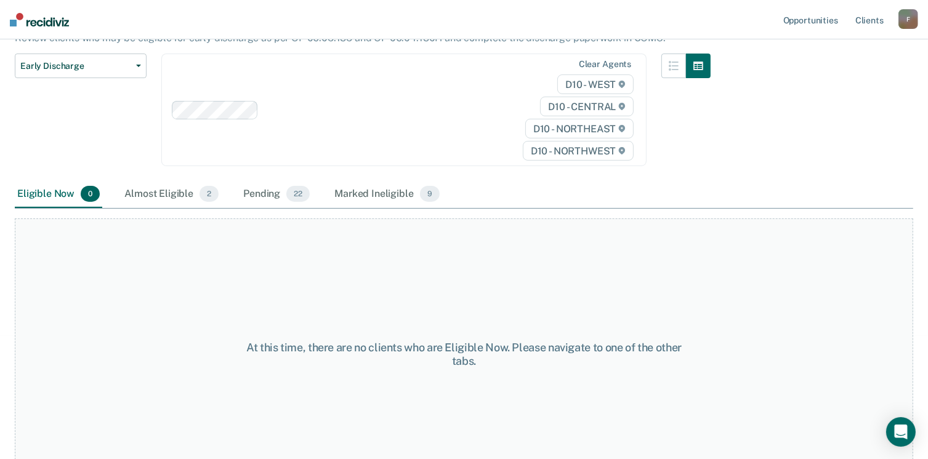
scroll to position [111, 0]
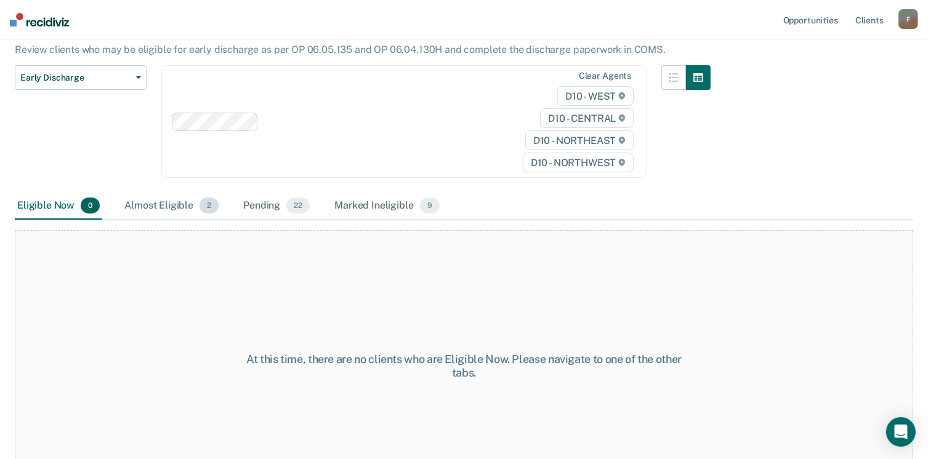
click at [207, 205] on span "2" at bounding box center [209, 206] width 19 height 16
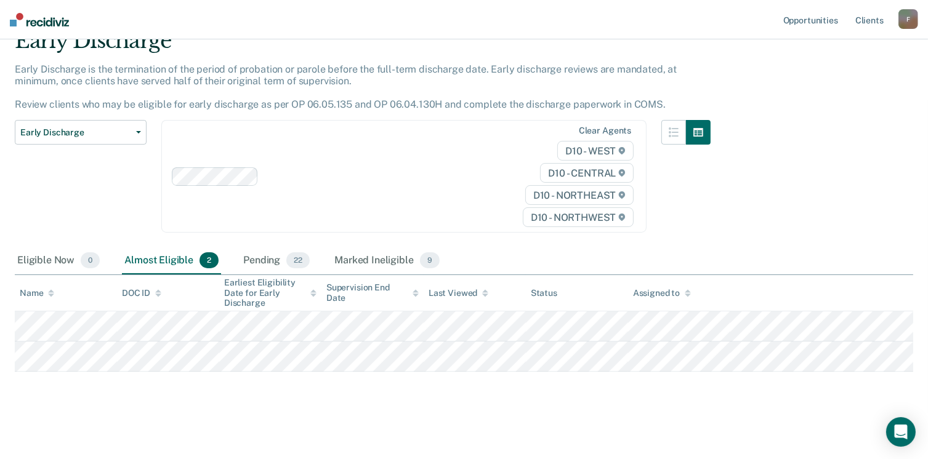
scroll to position [0, 0]
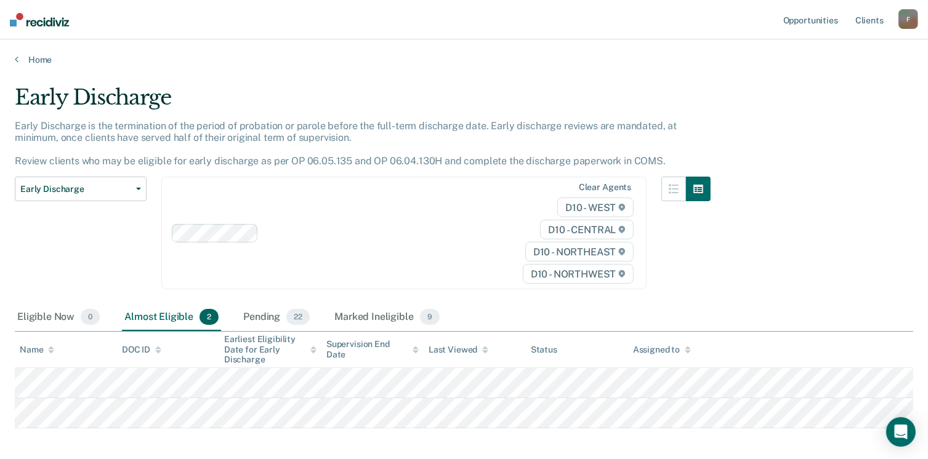
click at [12, 59] on div "Home" at bounding box center [464, 52] width 928 height 26
click at [18, 62] on link "Home" at bounding box center [464, 59] width 898 height 11
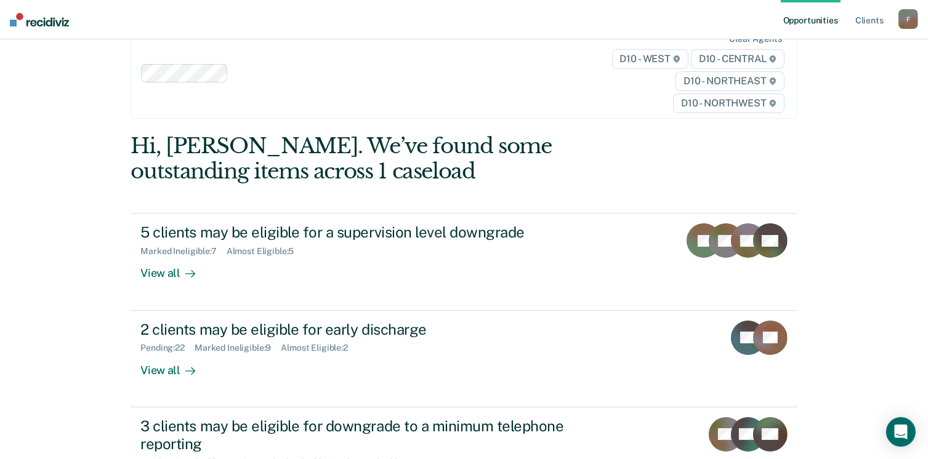
scroll to position [22, 0]
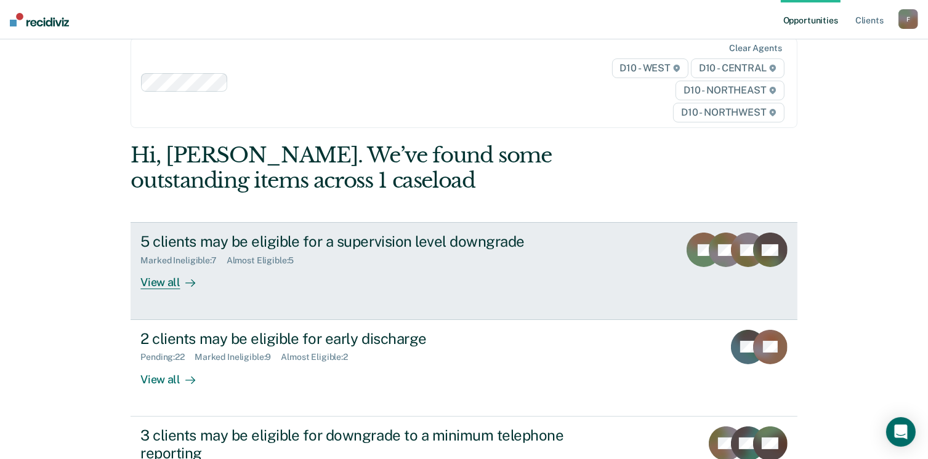
click at [449, 246] on div "5 clients may be eligible for a supervision level downgrade" at bounding box center [356, 242] width 432 height 18
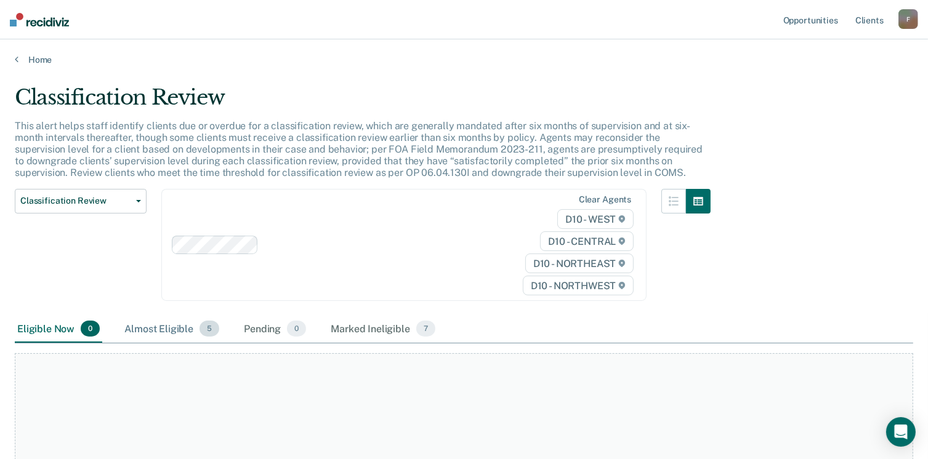
click at [206, 331] on span "5" at bounding box center [210, 329] width 20 height 16
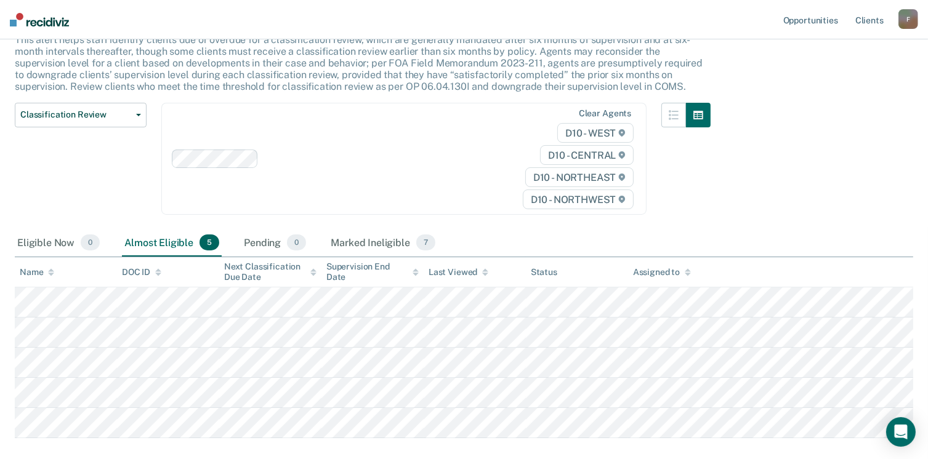
scroll to position [153, 0]
